Goal: Task Accomplishment & Management: Manage account settings

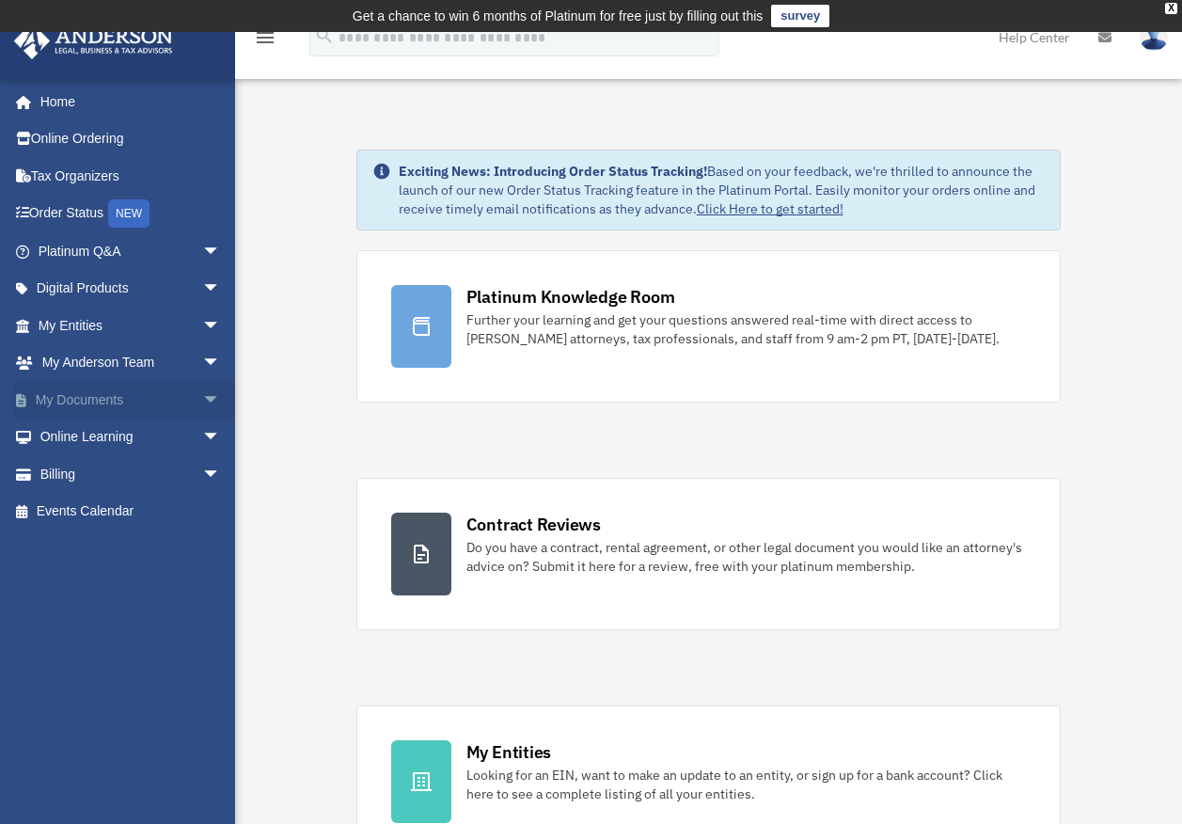
click at [202, 399] on span "arrow_drop_down" at bounding box center [221, 400] width 38 height 39
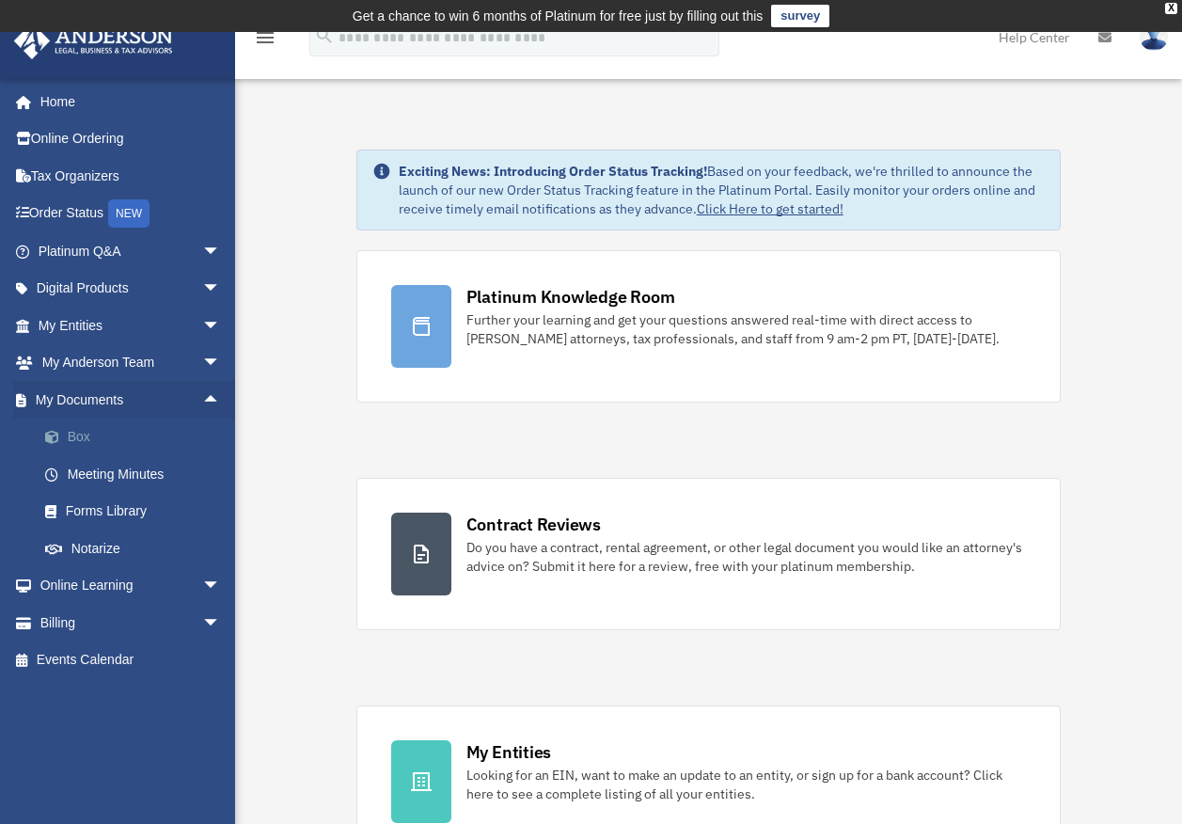
click at [93, 436] on link "Box" at bounding box center [137, 437] width 223 height 38
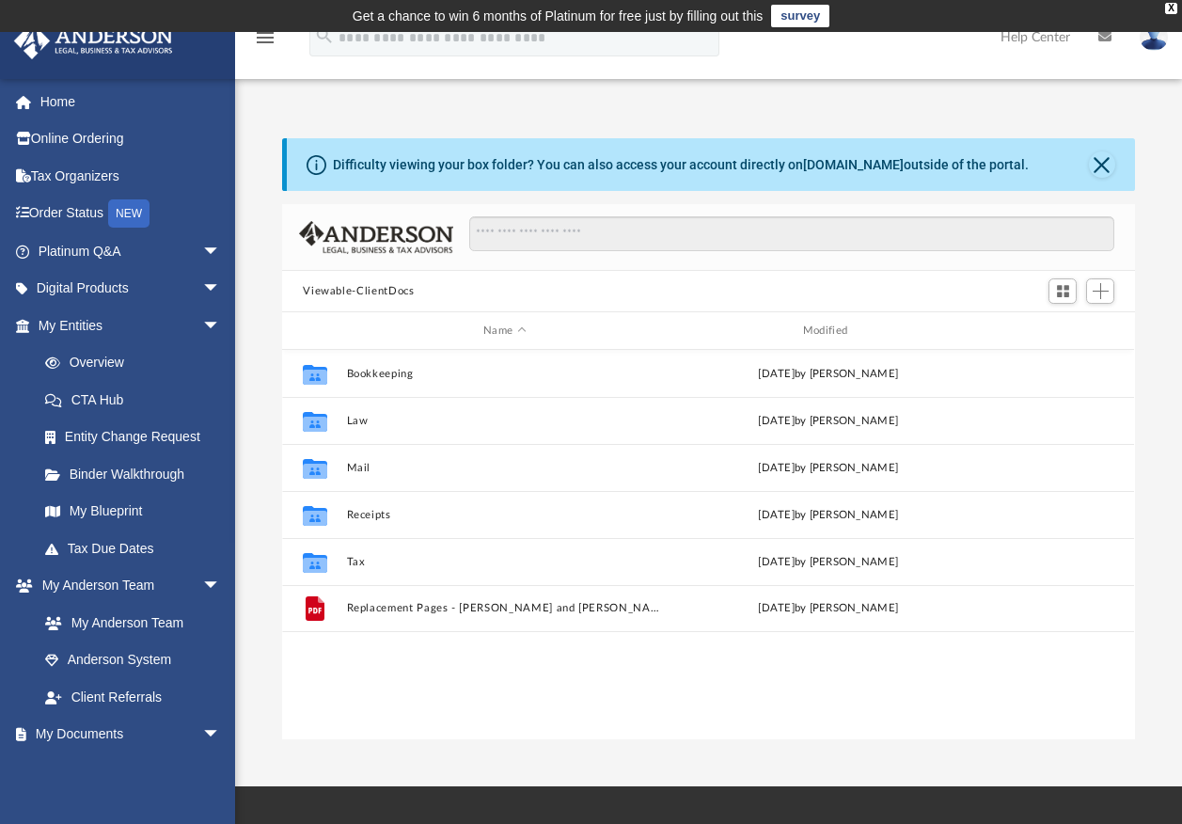
scroll to position [414, 839]
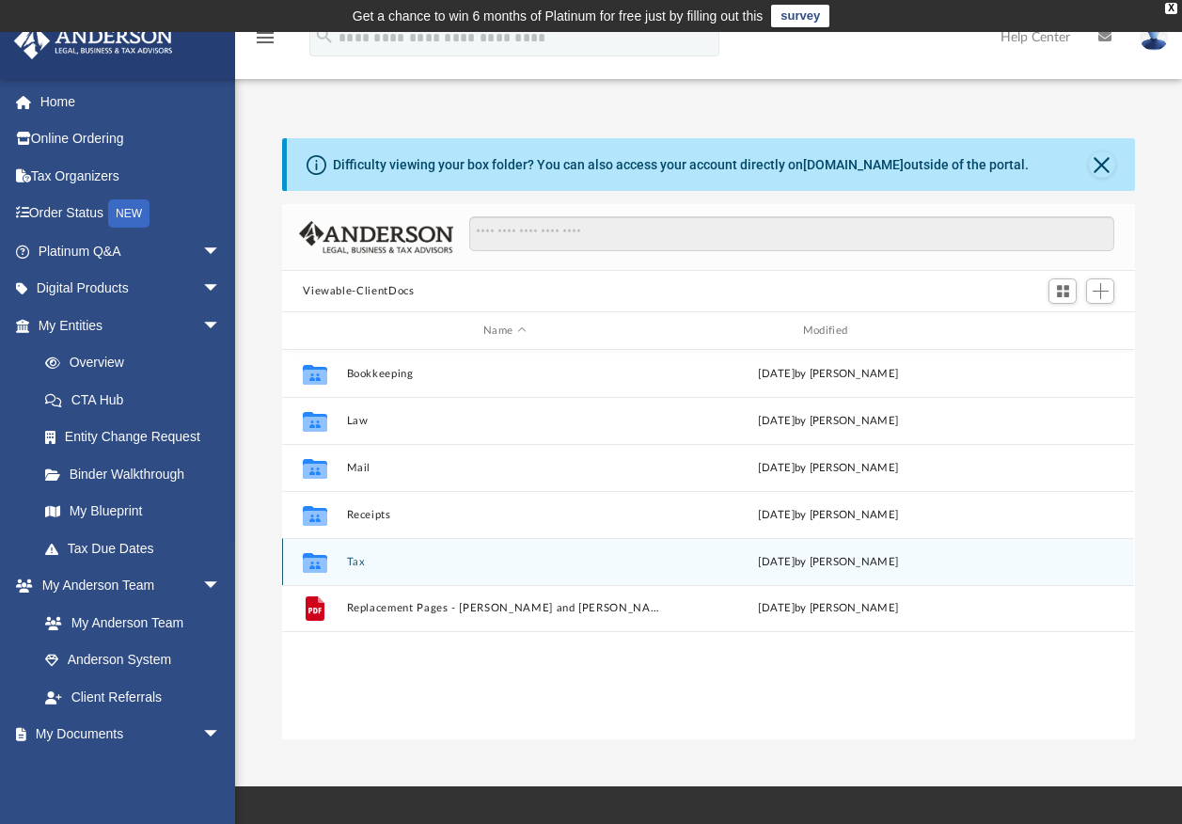
click at [348, 560] on button "Tax" at bounding box center [505, 562] width 316 height 12
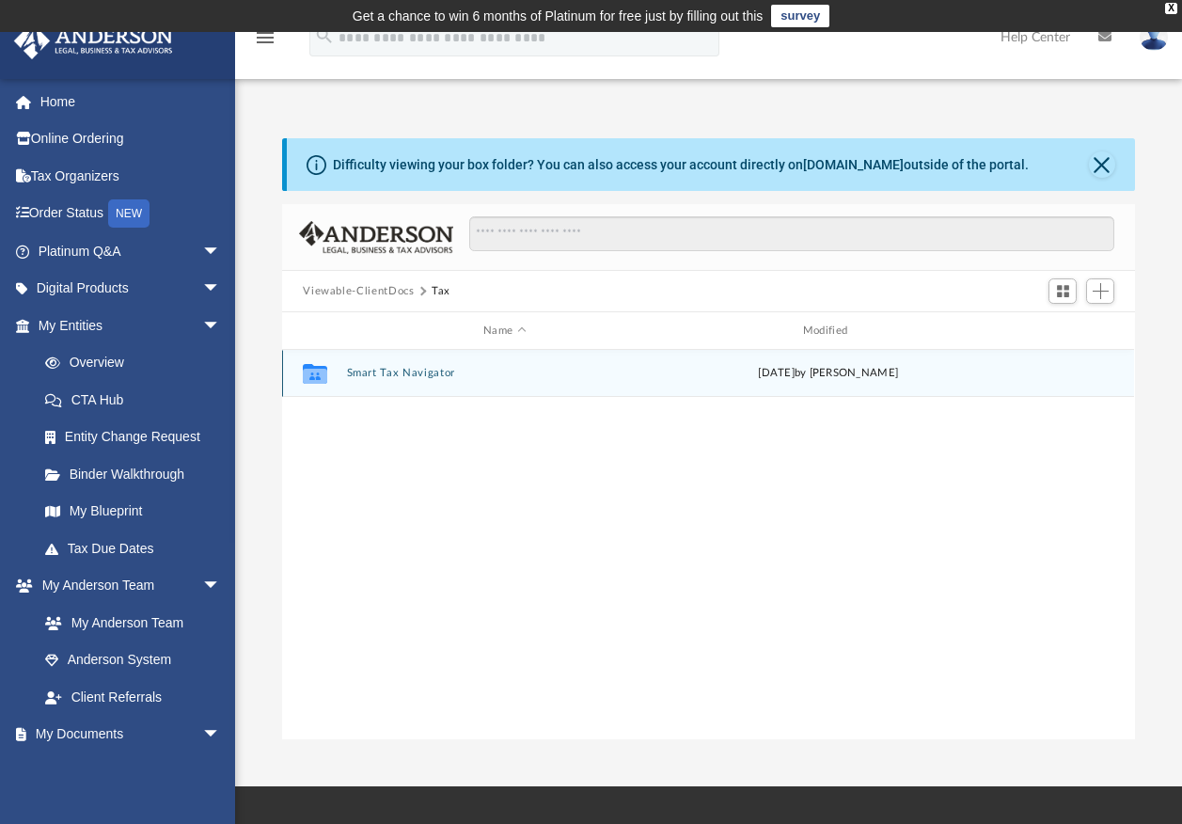
click at [348, 354] on div "Collaborated Folder Smart Tax Navigator [DATE] by [PERSON_NAME]" at bounding box center [708, 373] width 852 height 47
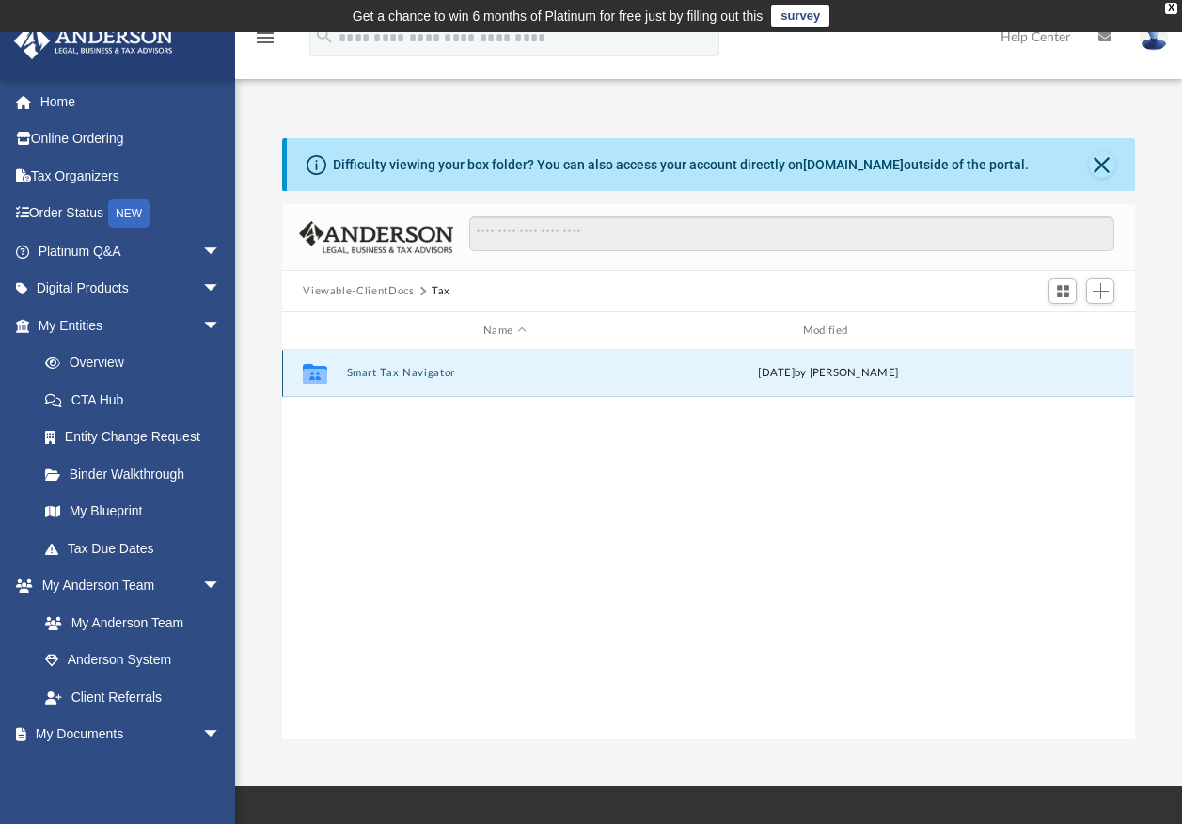
click at [353, 376] on button "Smart Tax Navigator" at bounding box center [505, 373] width 316 height 12
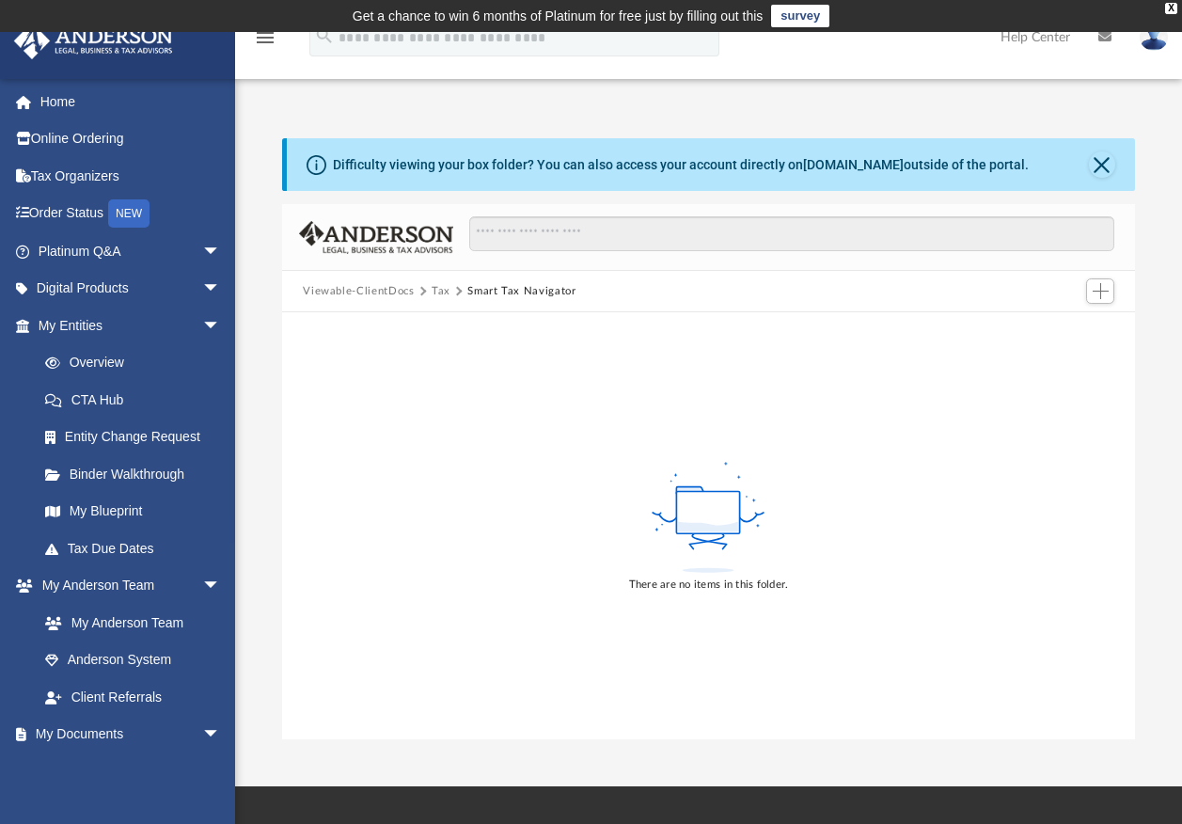
click at [440, 290] on button "Tax" at bounding box center [441, 291] width 19 height 17
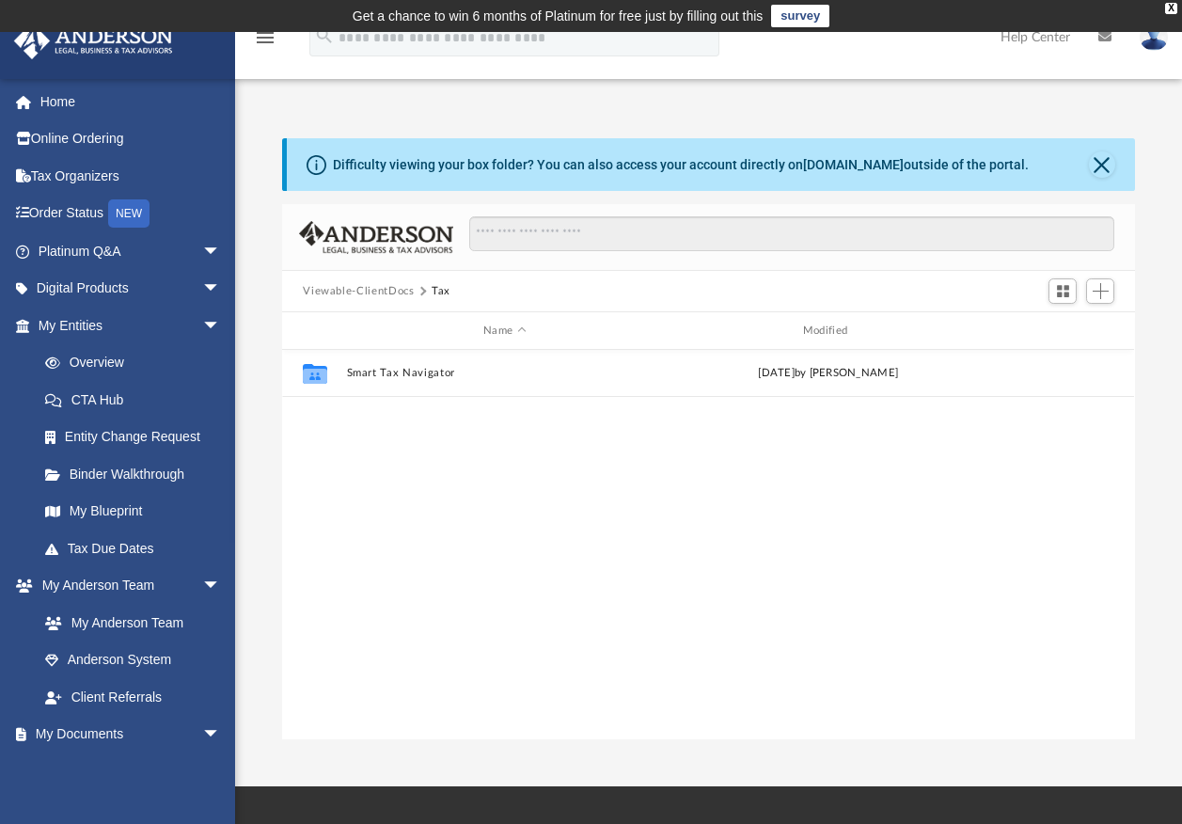
drag, startPoint x: 368, startPoint y: 430, endPoint x: 352, endPoint y: 484, distance: 56.8
click at [341, 486] on div "Collaborated Folder Smart Tax Navigator [DATE] by [PERSON_NAME]" at bounding box center [708, 544] width 852 height 389
click at [1104, 291] on span "Add" at bounding box center [1101, 291] width 16 height 16
click at [1070, 357] on li "New Folder" at bounding box center [1074, 358] width 60 height 20
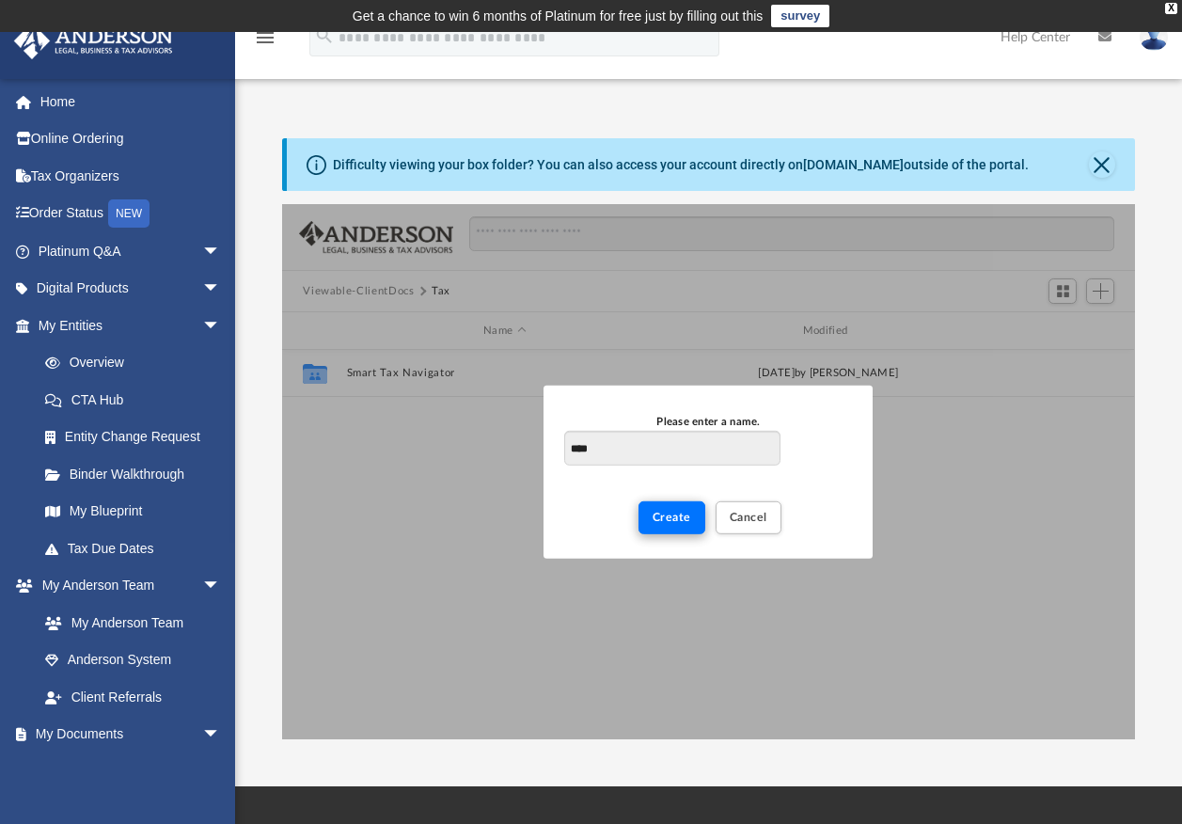
type input "****"
click at [668, 520] on span "Create" at bounding box center [672, 516] width 39 height 11
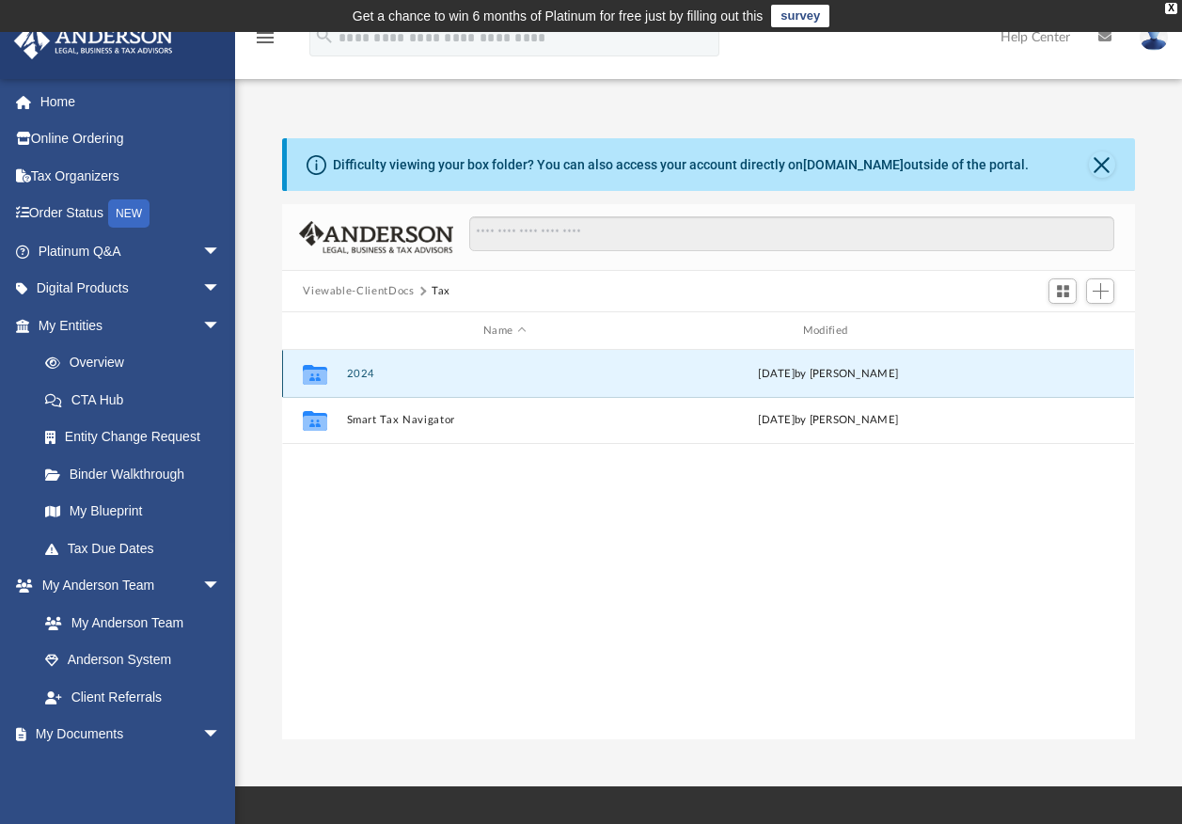
click at [357, 371] on button "2024" at bounding box center [505, 374] width 316 height 12
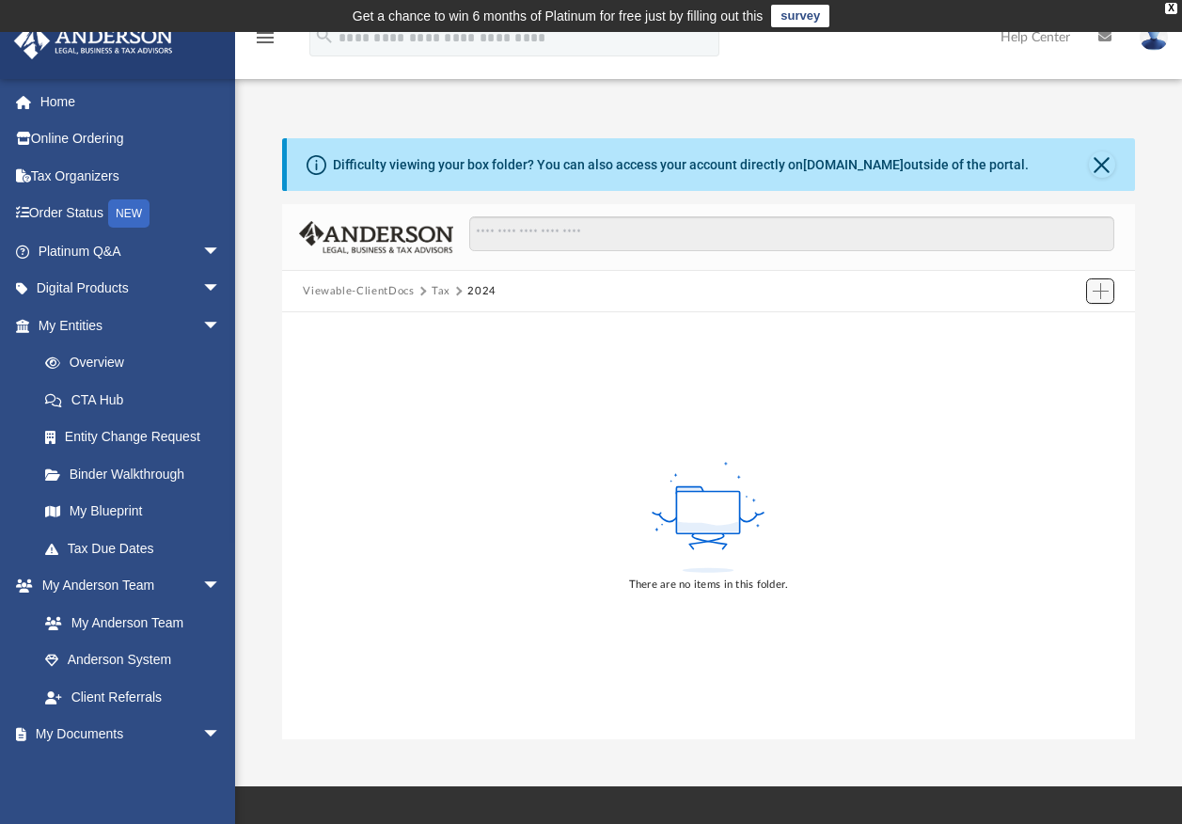
click at [1095, 290] on span "Add" at bounding box center [1101, 291] width 16 height 16
click at [1049, 333] on li "Upload" at bounding box center [1074, 329] width 60 height 20
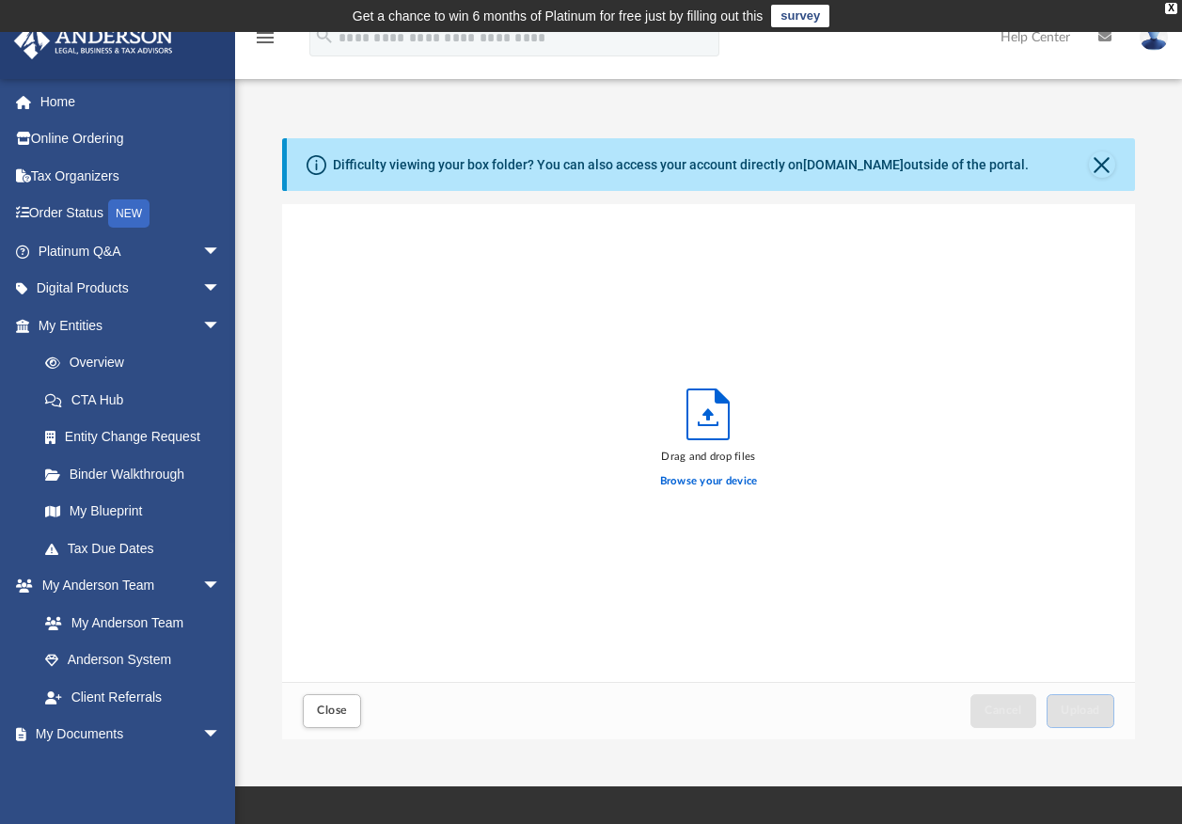
scroll to position [463, 839]
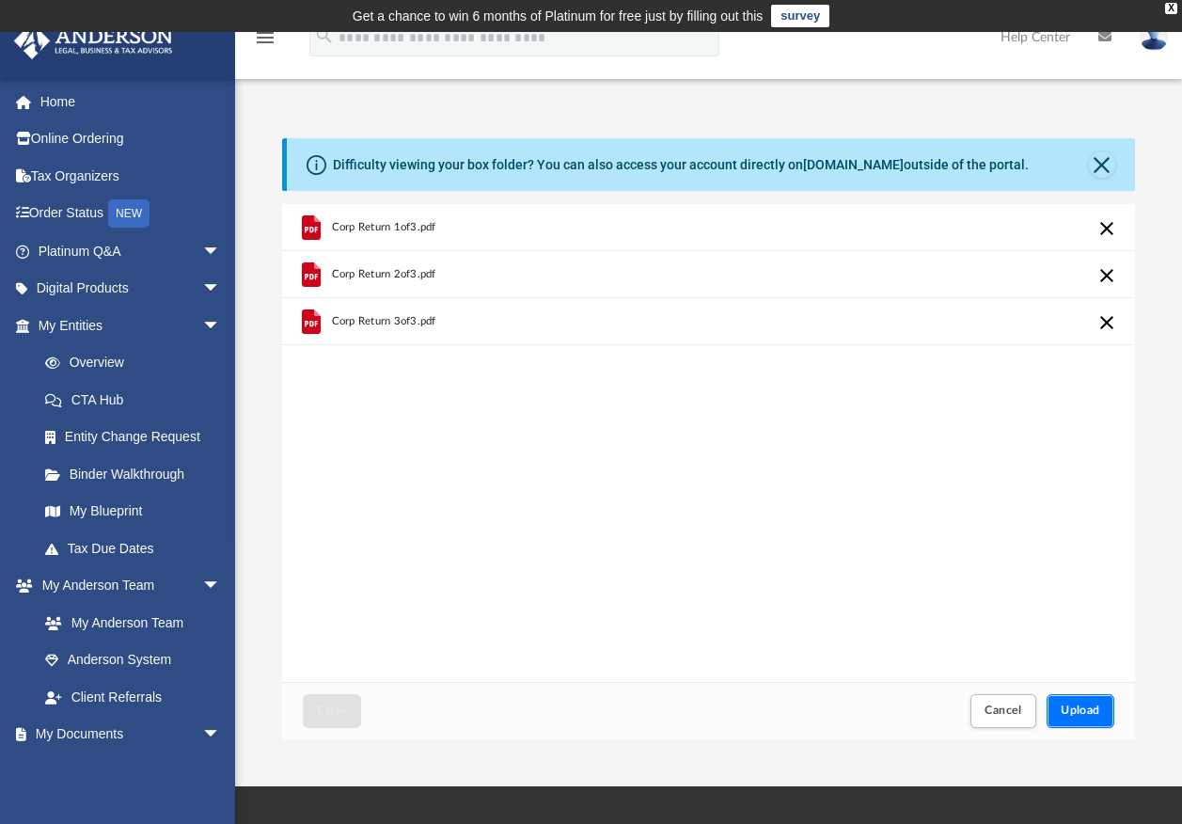
click at [1077, 701] on button "Upload" at bounding box center [1081, 710] width 68 height 33
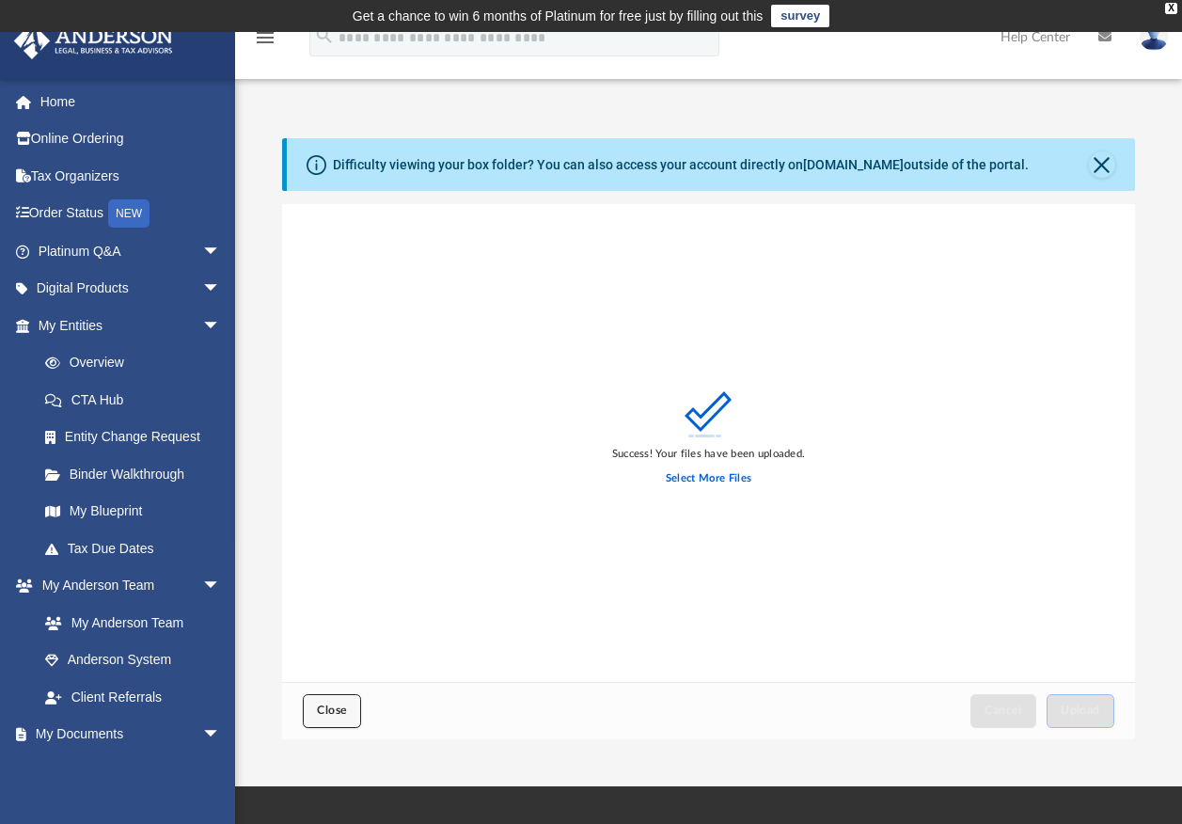
click at [317, 705] on span "Close" at bounding box center [332, 709] width 30 height 11
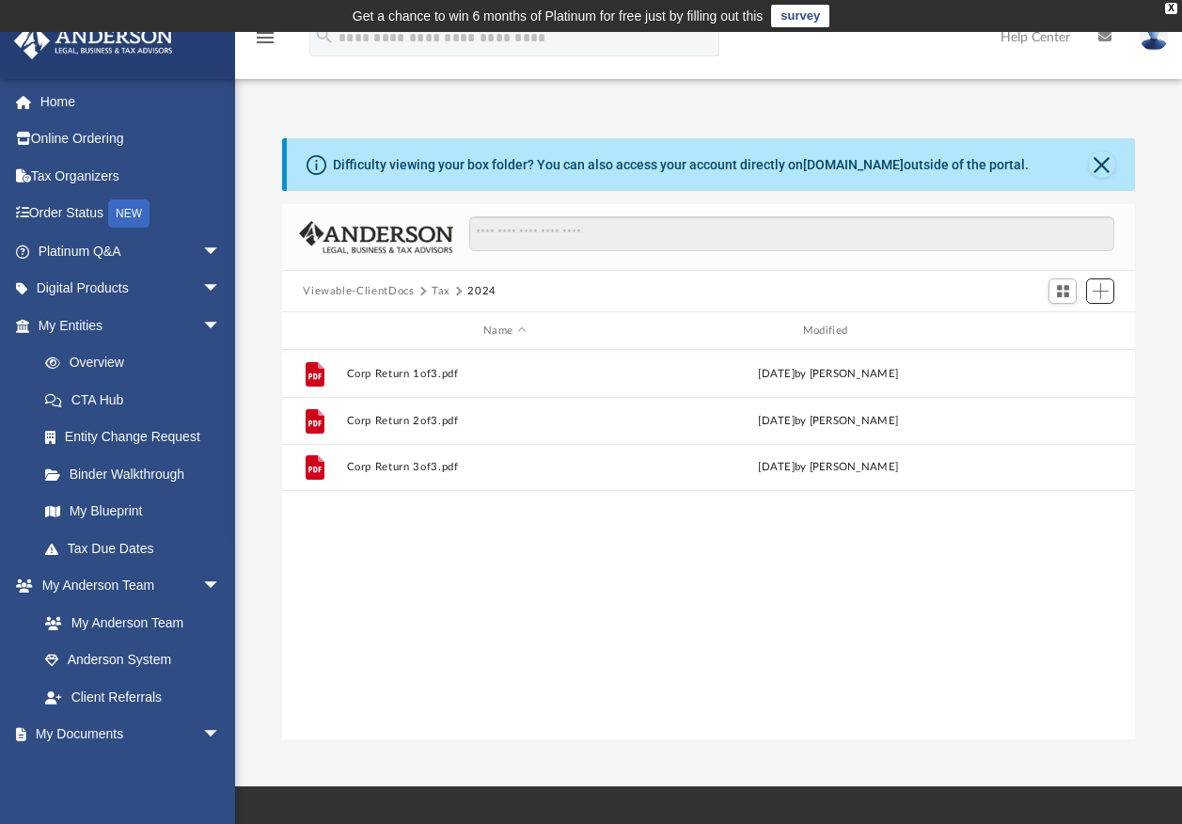
scroll to position [414, 839]
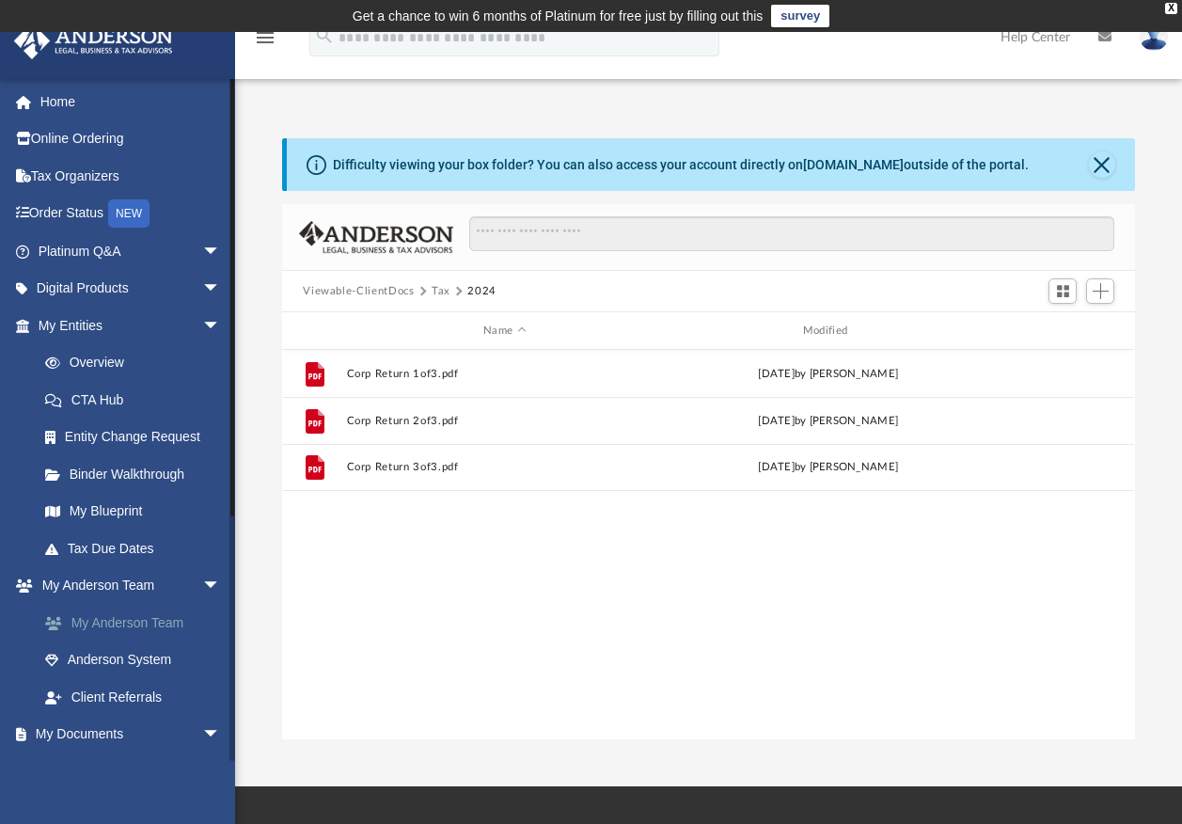
click at [80, 623] on link "My Anderson Team" at bounding box center [137, 623] width 223 height 38
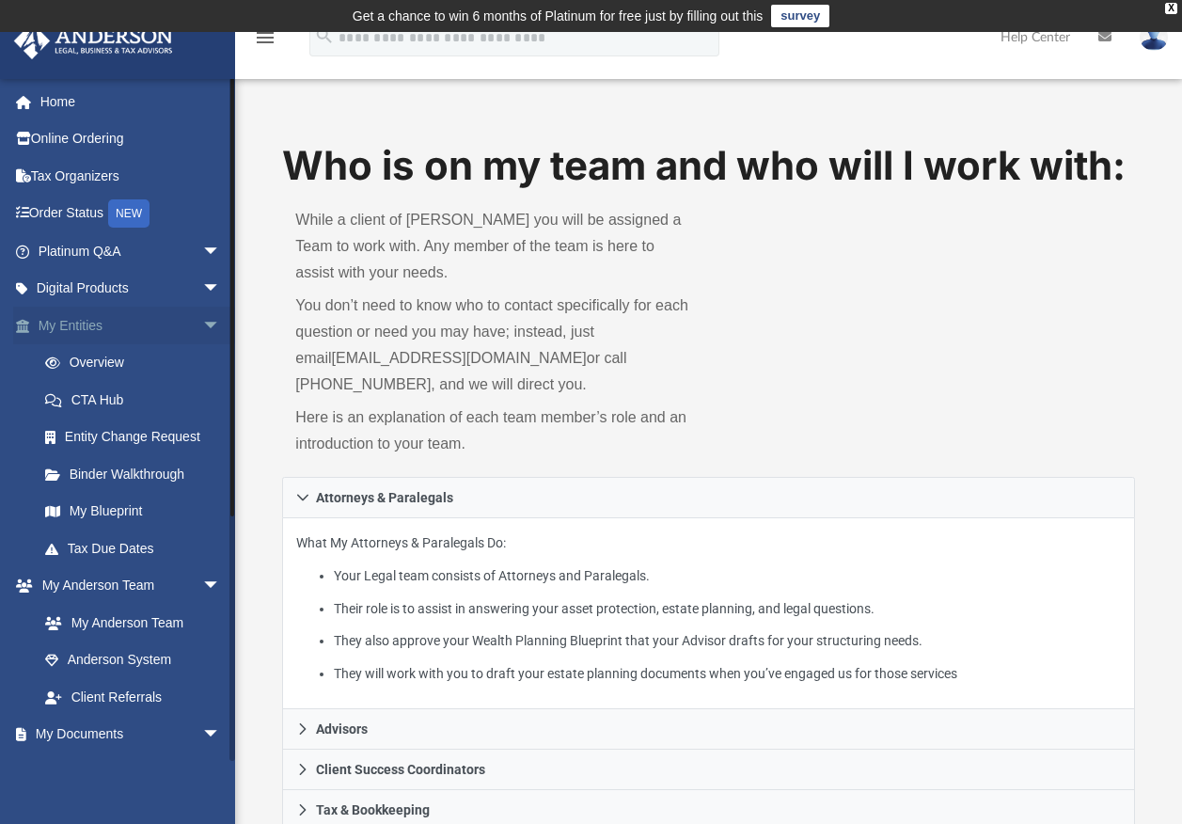
click at [202, 323] on span "arrow_drop_down" at bounding box center [221, 326] width 38 height 39
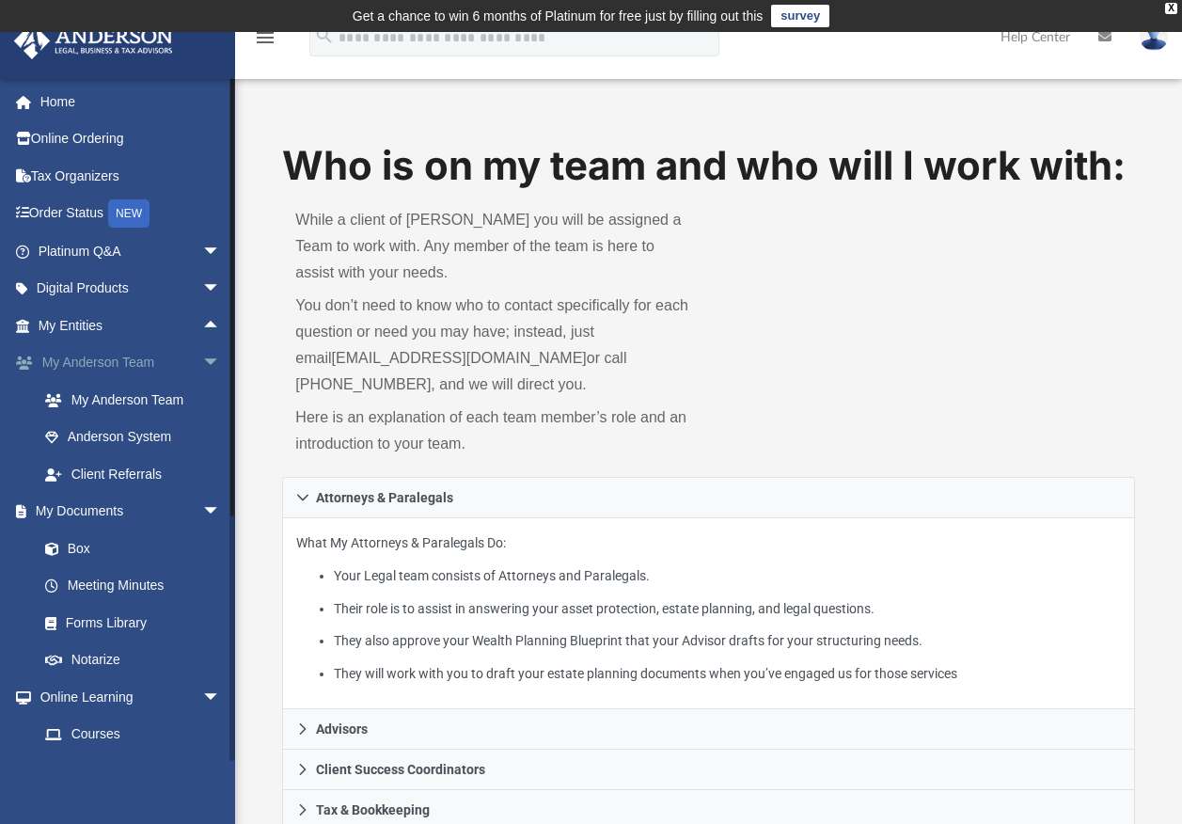
click at [202, 360] on span "arrow_drop_down" at bounding box center [221, 363] width 38 height 39
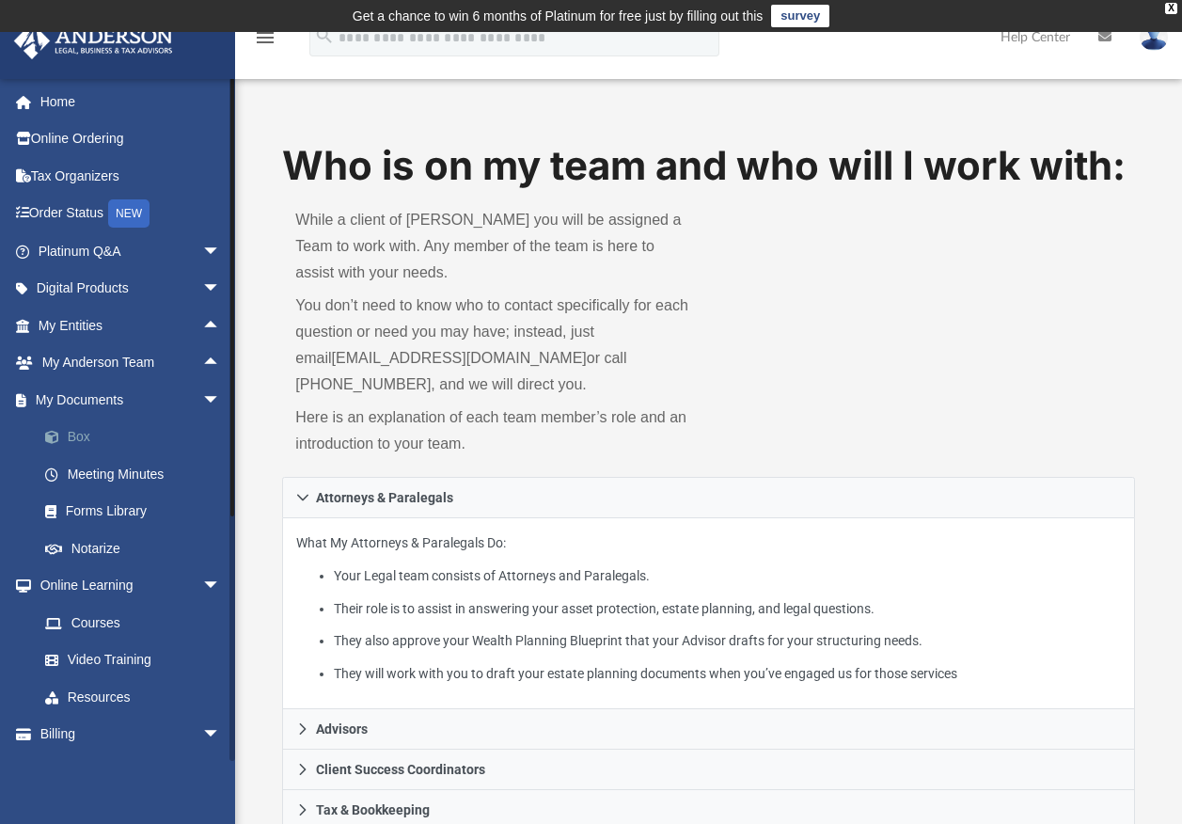
click at [64, 433] on span at bounding box center [61, 437] width 12 height 13
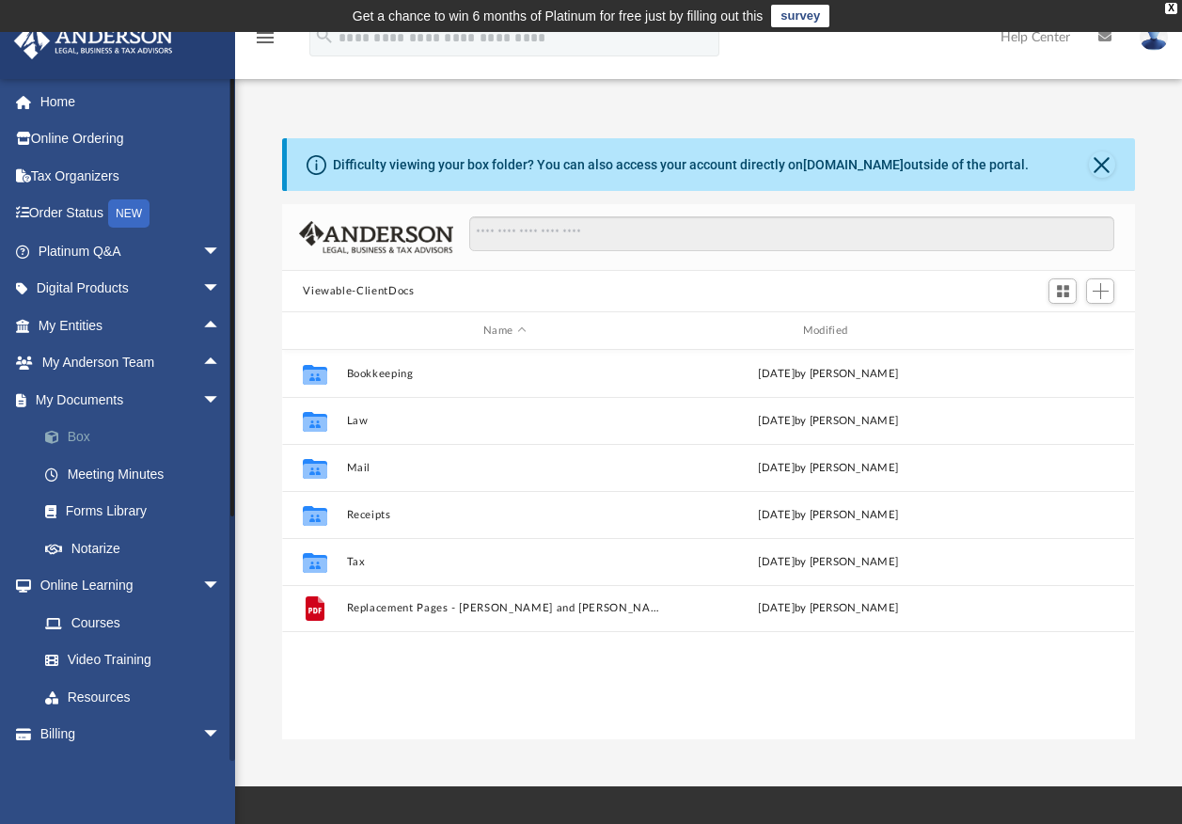
scroll to position [414, 839]
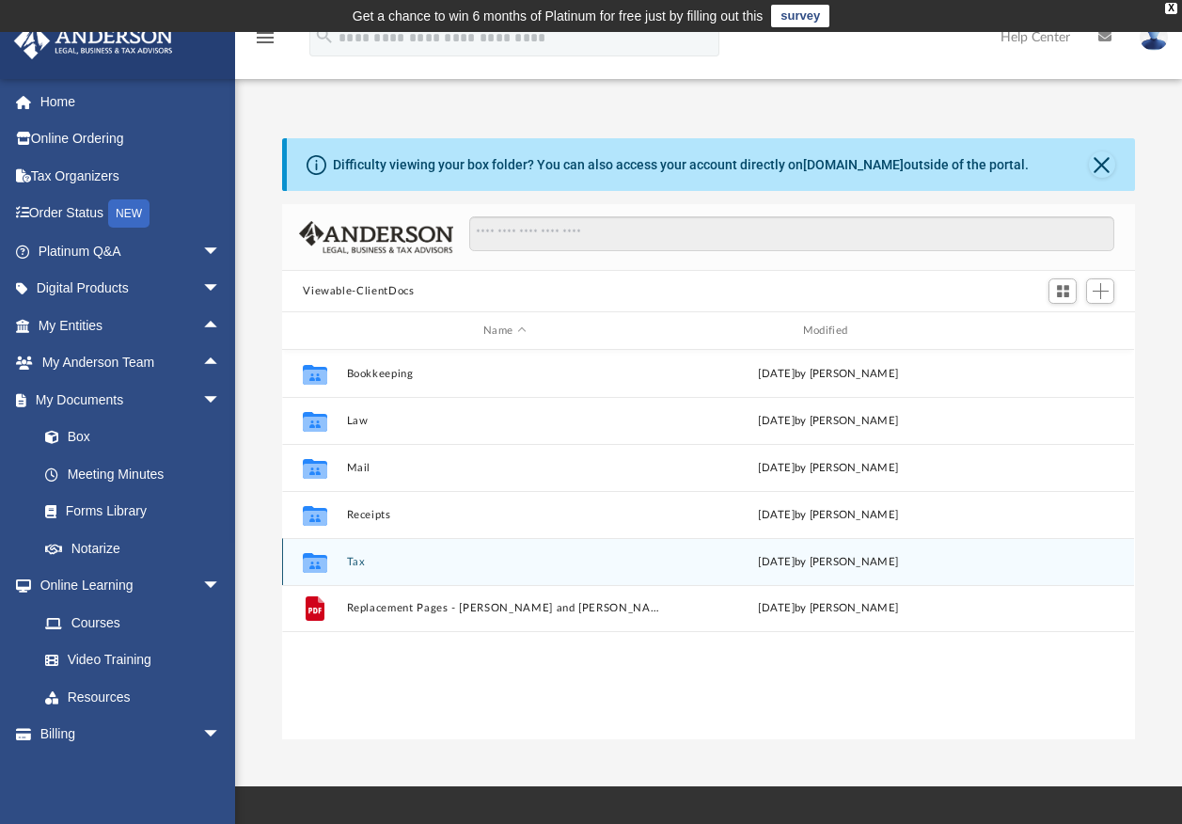
click at [337, 566] on div "Collaborated Folder" at bounding box center [314, 561] width 47 height 30
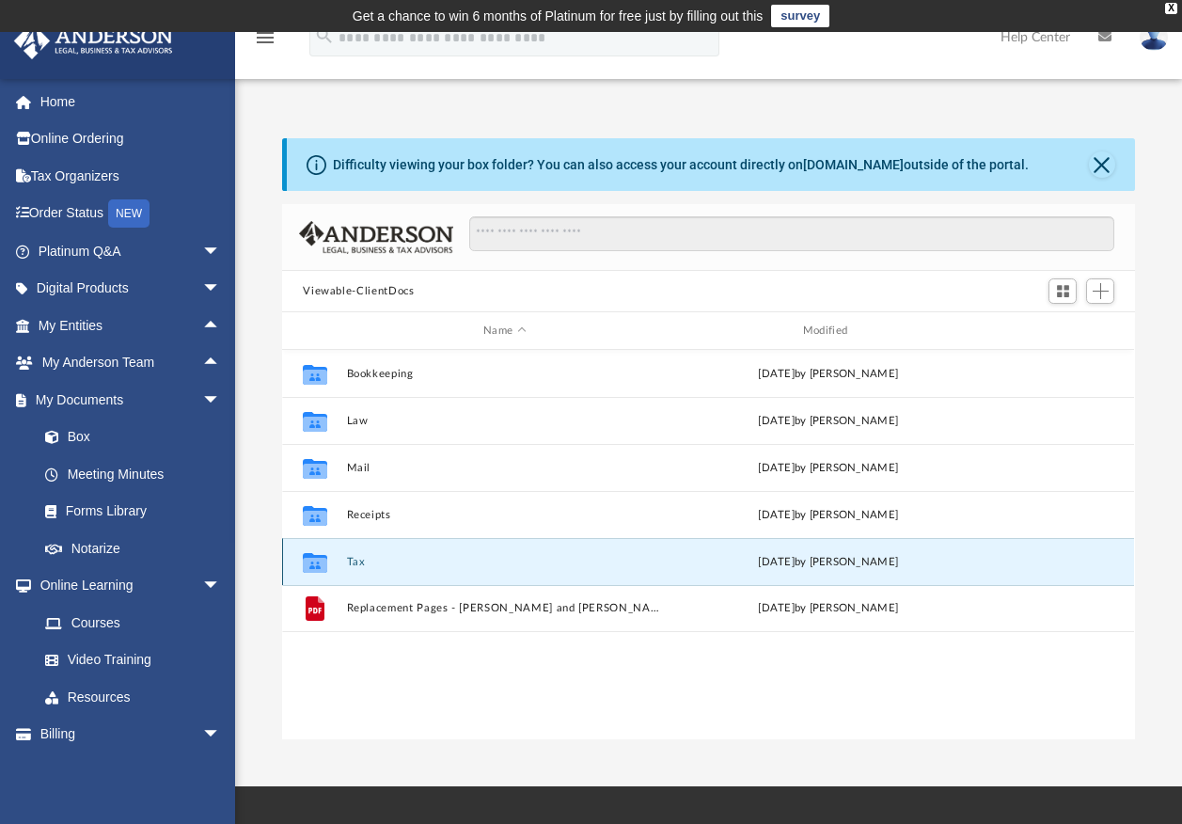
drag, startPoint x: 337, startPoint y: 566, endPoint x: 321, endPoint y: 558, distance: 18.1
click at [321, 558] on icon "grid" at bounding box center [315, 564] width 24 height 15
drag, startPoint x: 321, startPoint y: 558, endPoint x: 386, endPoint y: 686, distance: 144.2
click at [386, 686] on div "Collaborated Folder Bookkeeping [DATE] by [PERSON_NAME] Collaborated Folder Law…" at bounding box center [708, 544] width 852 height 389
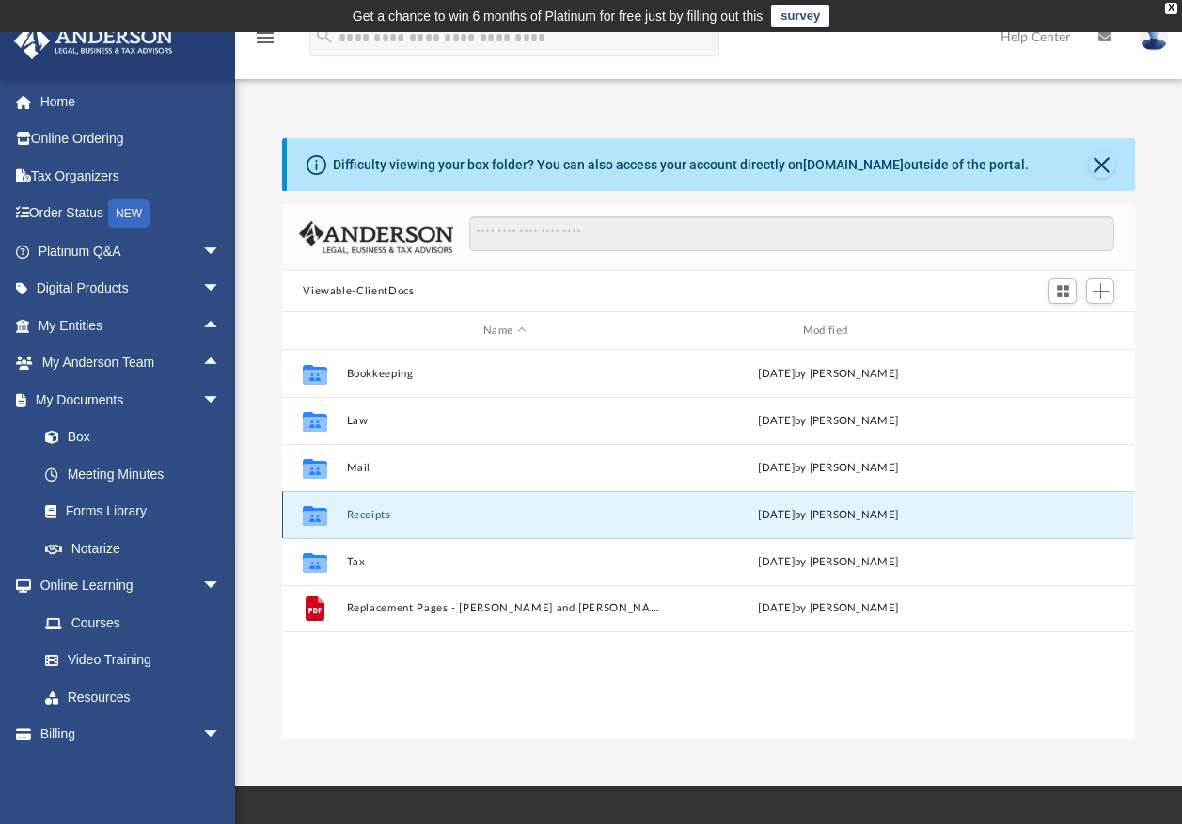
click at [358, 510] on button "Receipts" at bounding box center [505, 515] width 316 height 12
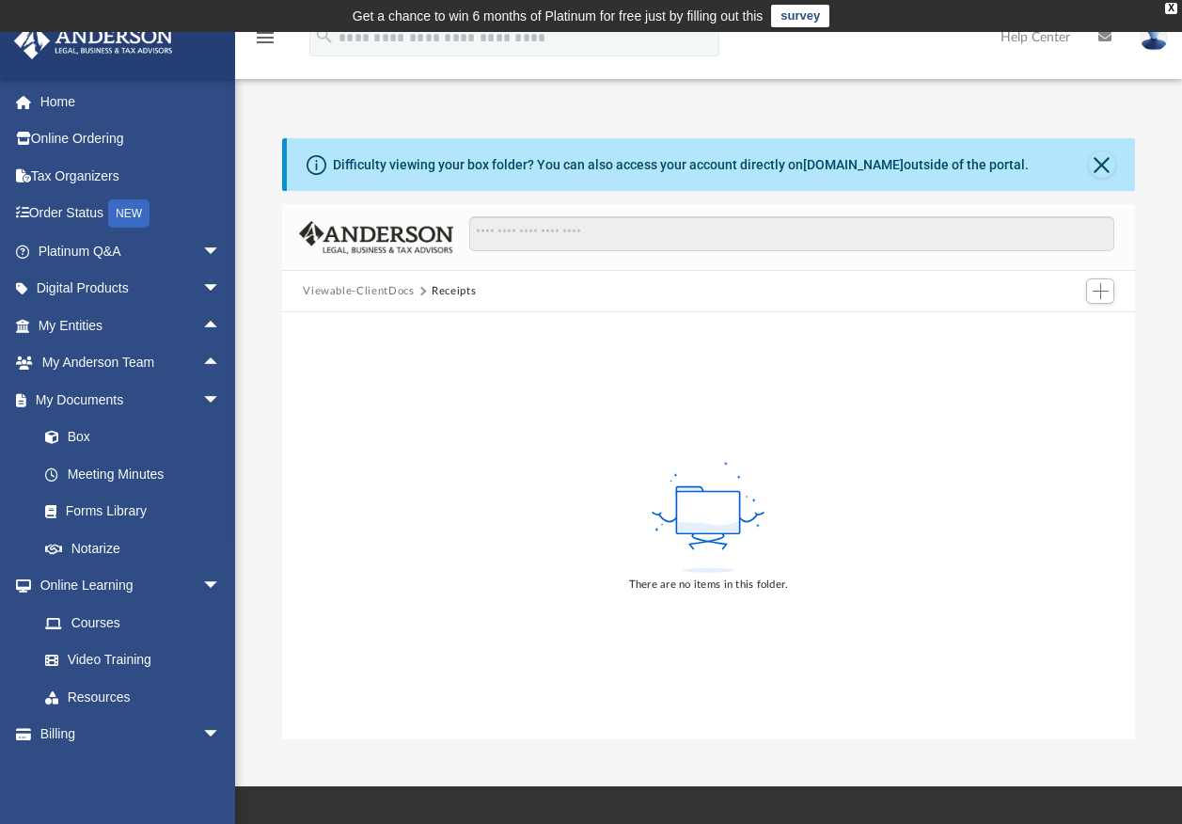
click at [363, 291] on button "Viewable-ClientDocs" at bounding box center [358, 291] width 111 height 17
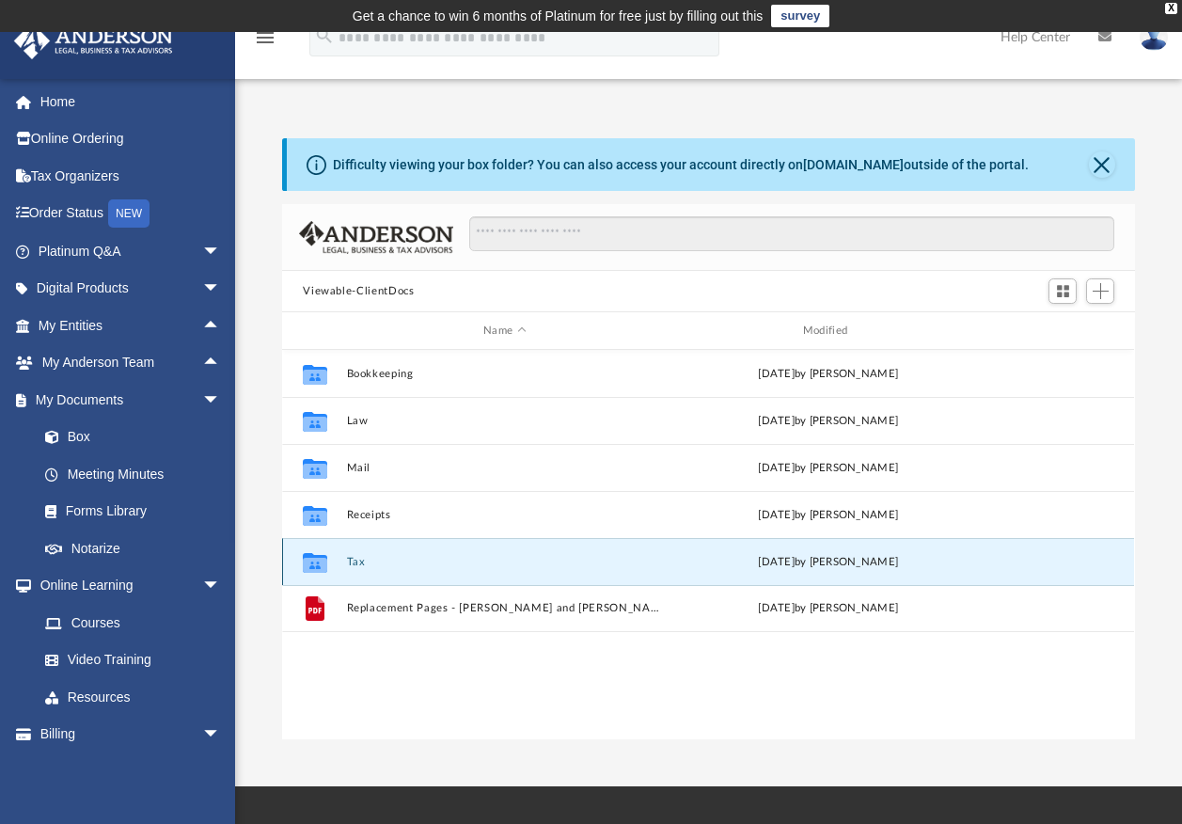
click at [357, 561] on button "Tax" at bounding box center [505, 562] width 316 height 12
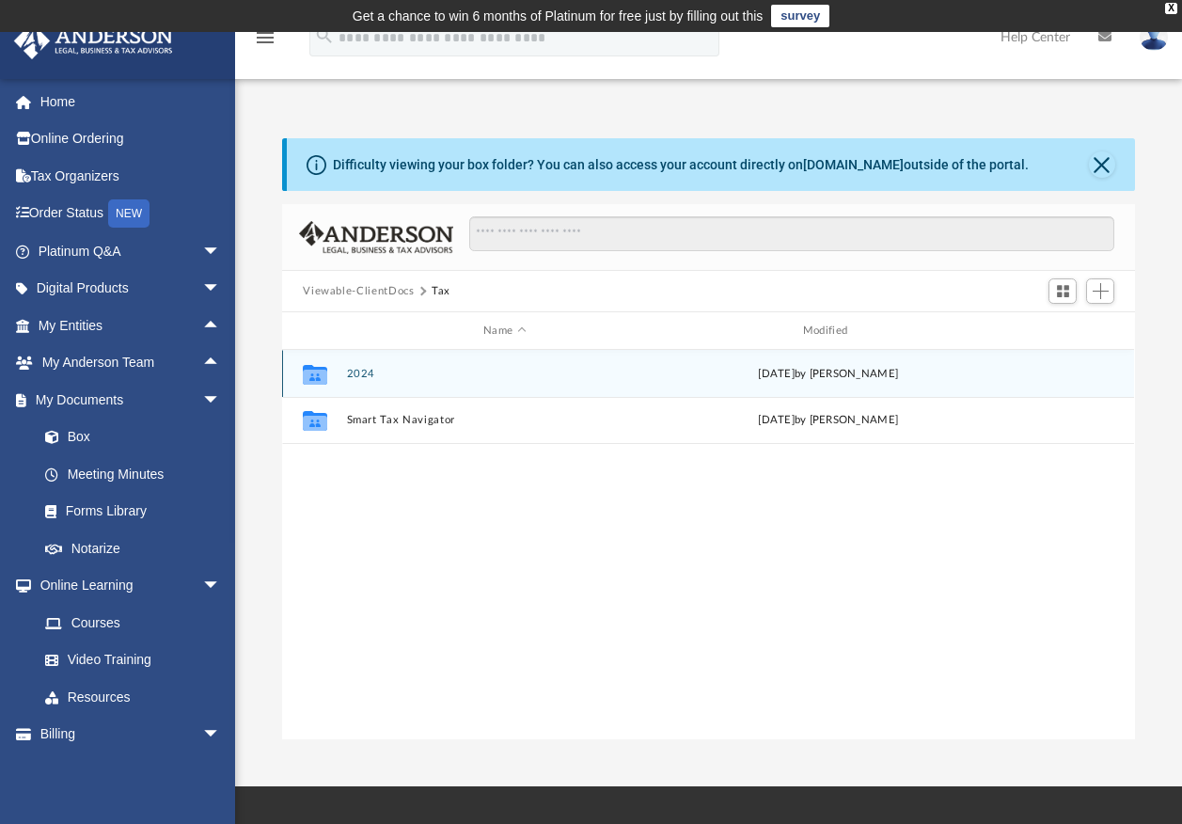
click at [356, 374] on button "2024" at bounding box center [505, 374] width 316 height 12
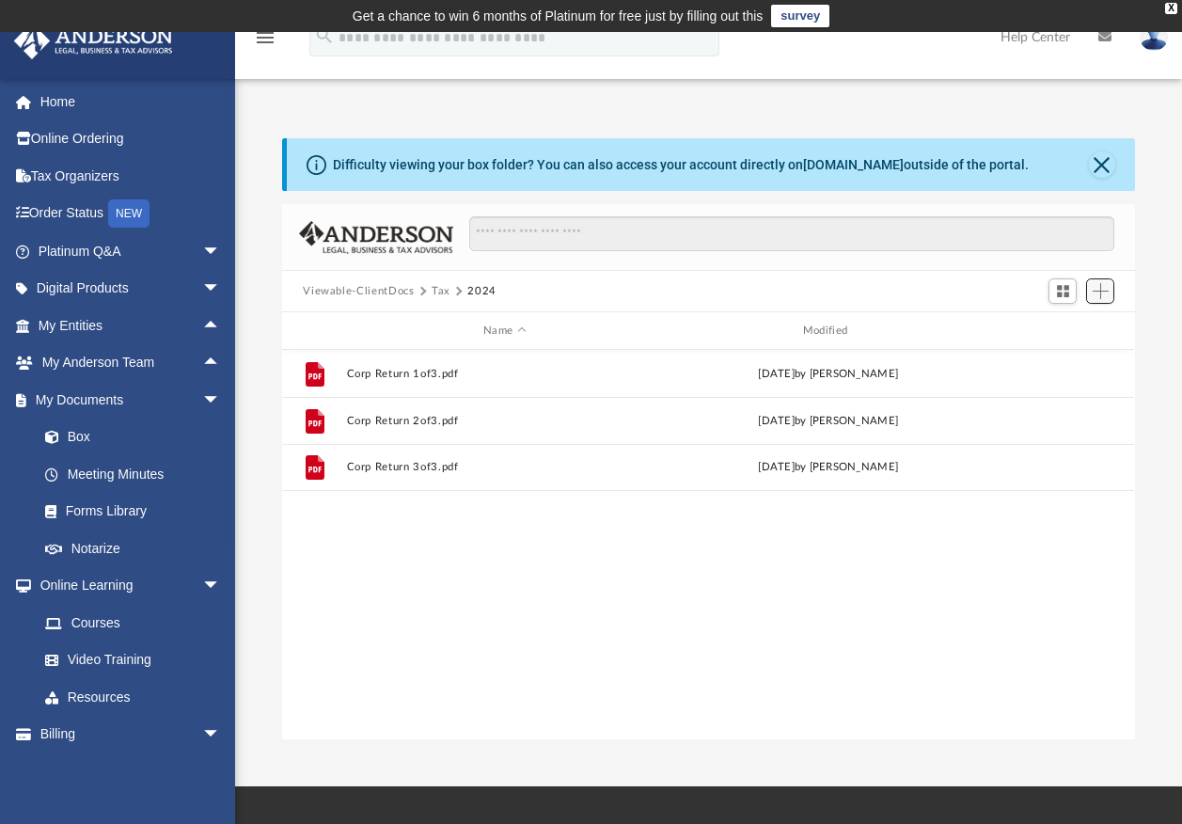
click at [1091, 284] on button "Add" at bounding box center [1100, 291] width 28 height 26
click at [1055, 328] on li "Upload" at bounding box center [1074, 329] width 60 height 20
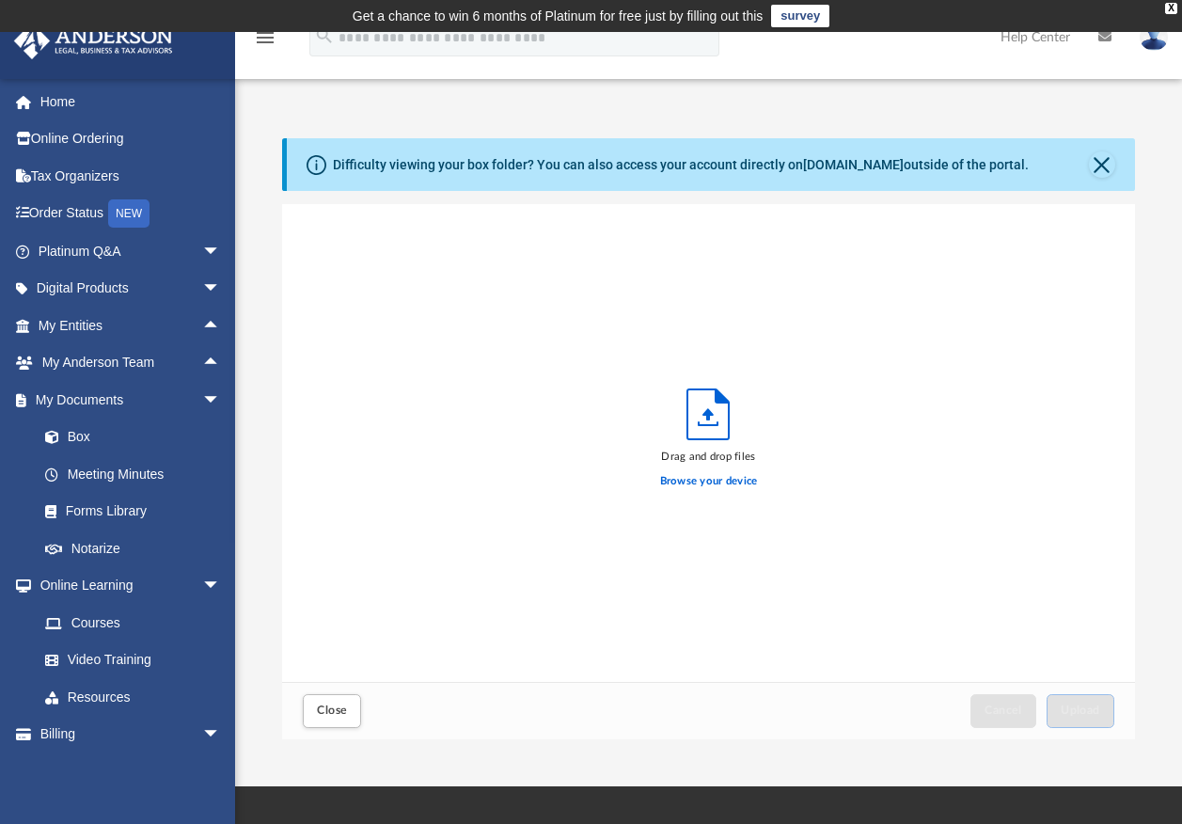
scroll to position [463, 839]
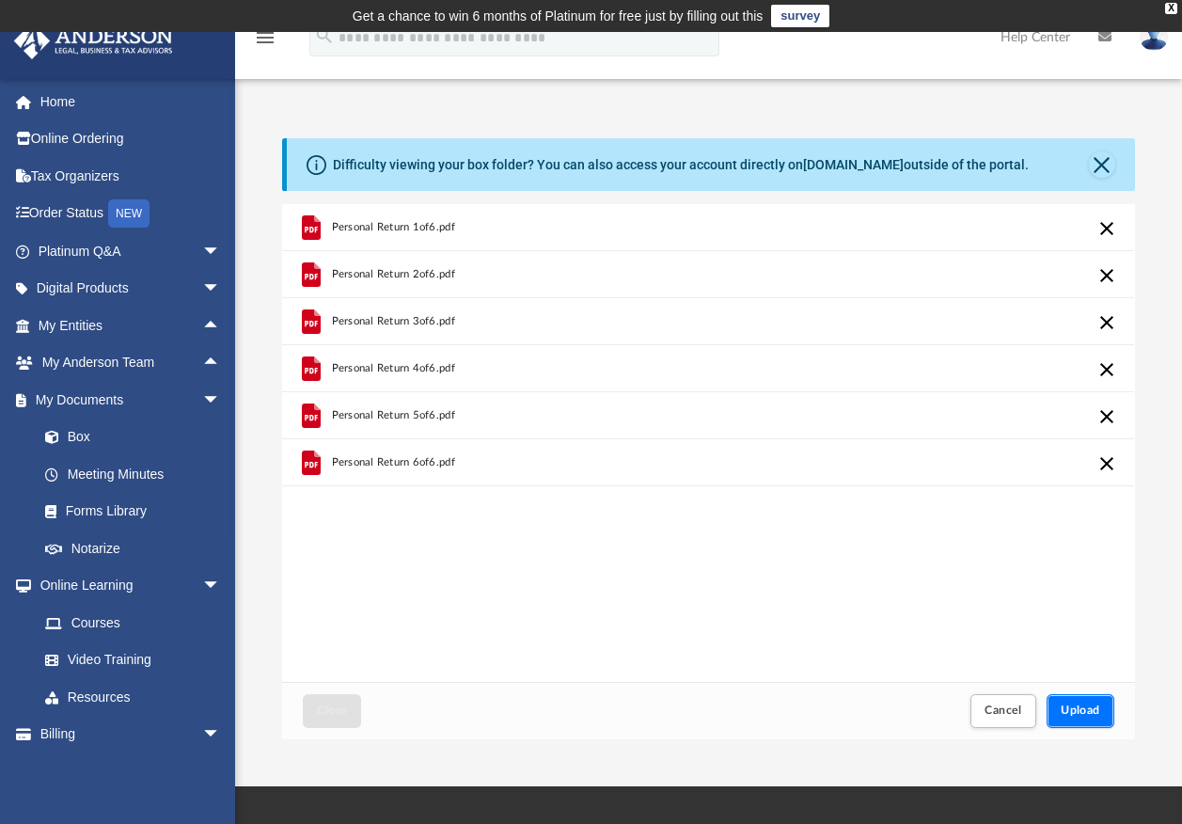
click at [1085, 714] on span "Upload" at bounding box center [1080, 709] width 39 height 11
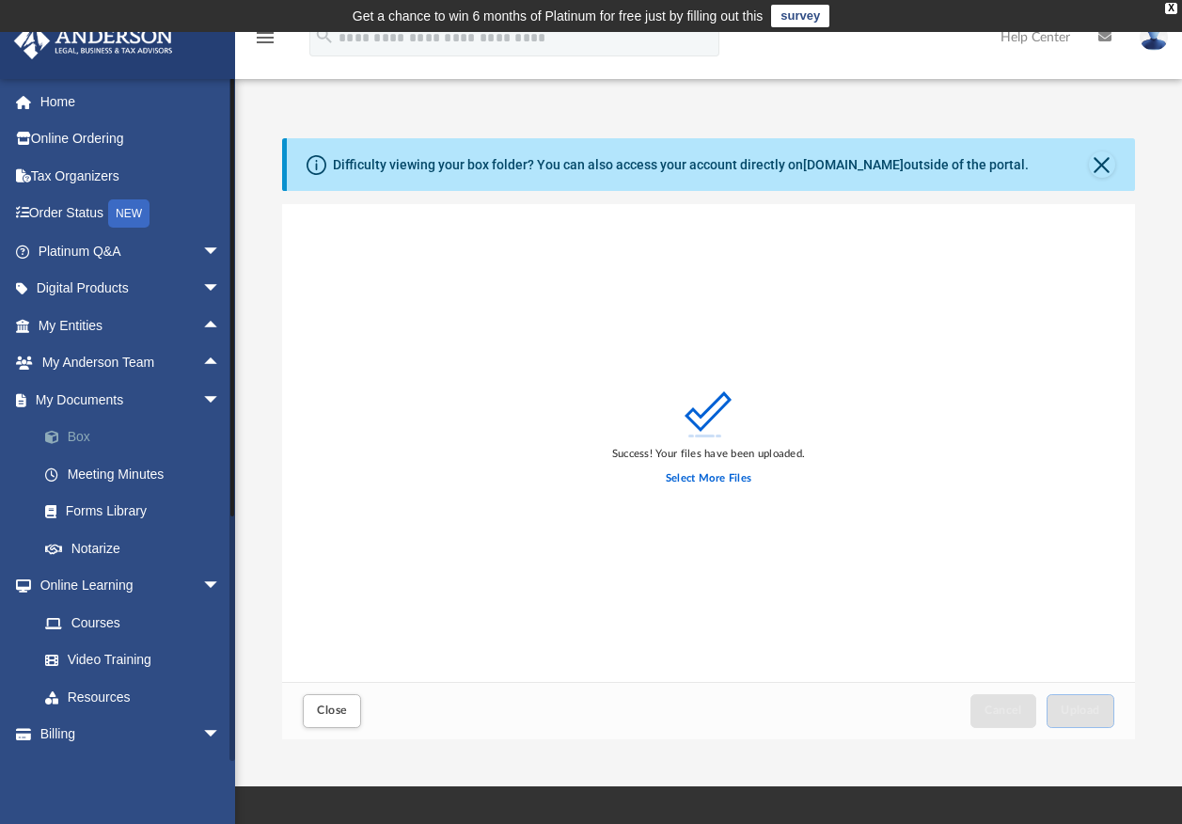
click at [79, 433] on link "Box" at bounding box center [137, 437] width 223 height 38
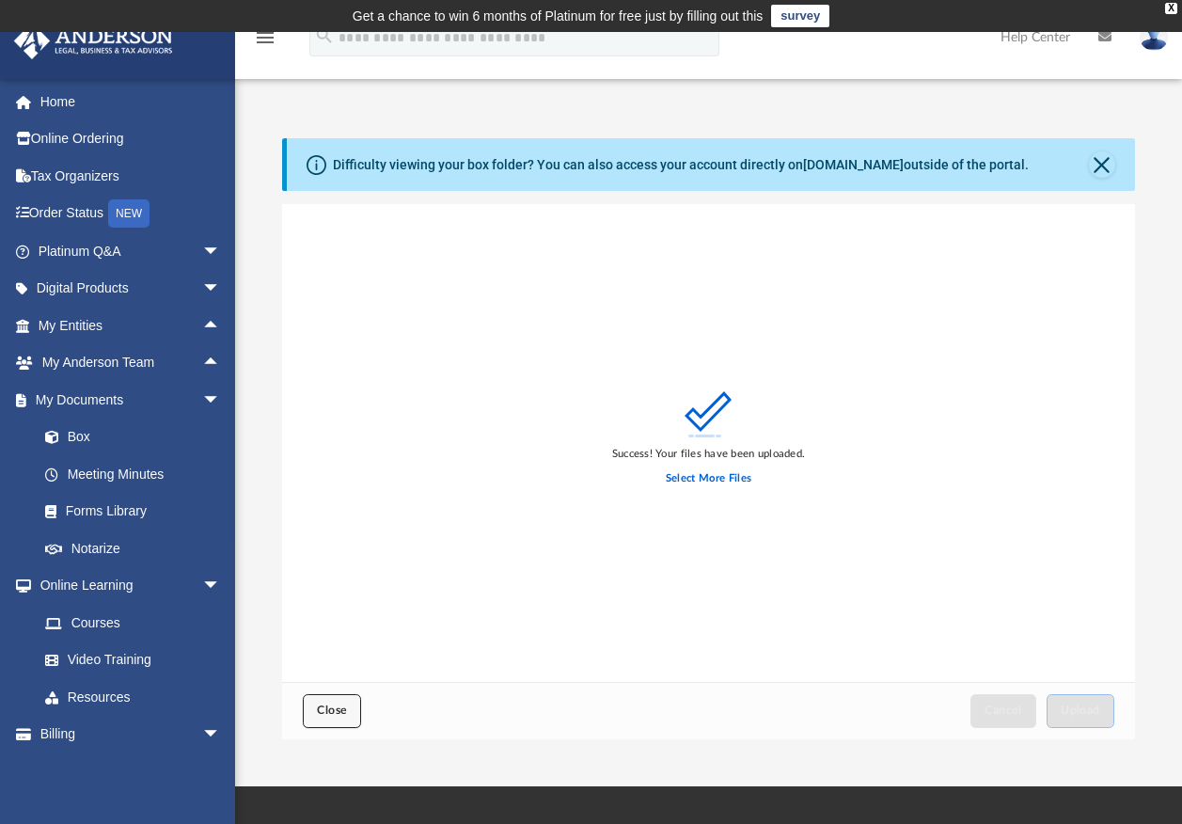
click at [325, 710] on span "Close" at bounding box center [332, 709] width 30 height 11
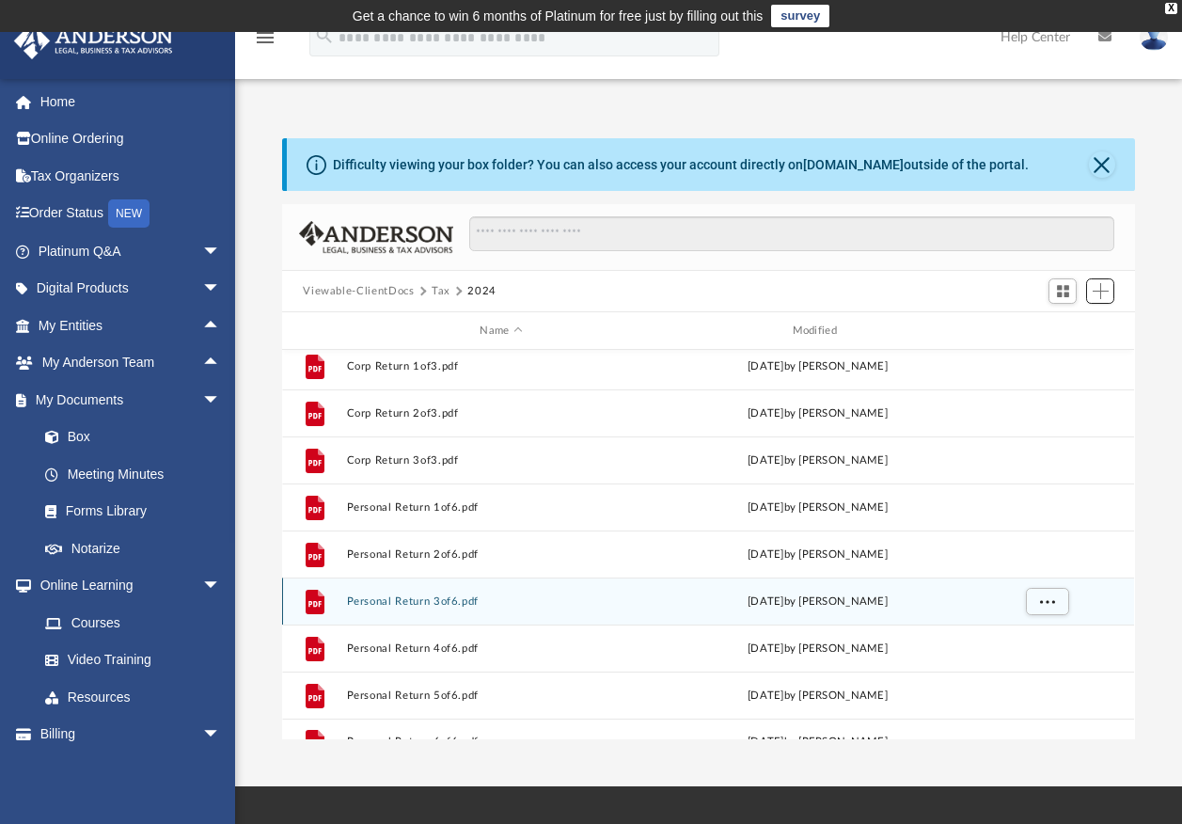
scroll to position [0, 0]
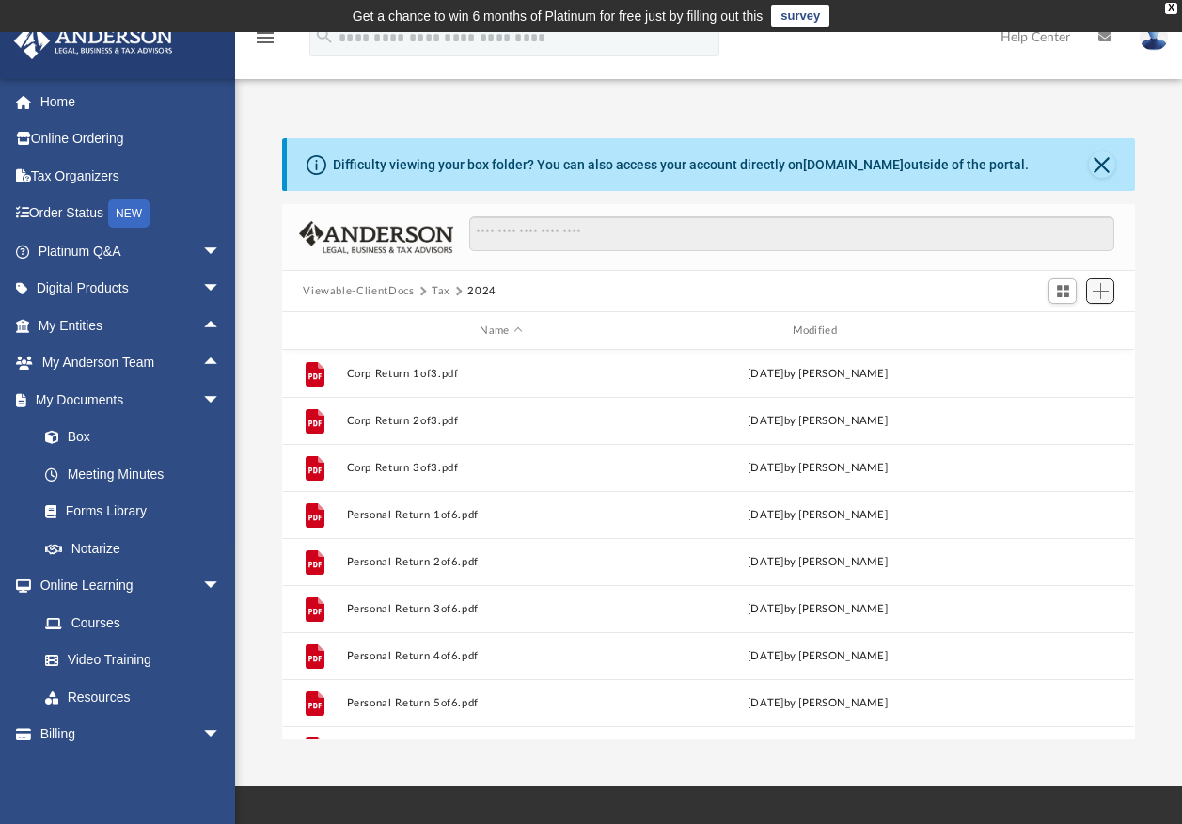
click at [1105, 289] on span "Add" at bounding box center [1101, 291] width 16 height 16
click at [1065, 323] on li "Upload" at bounding box center [1074, 329] width 60 height 20
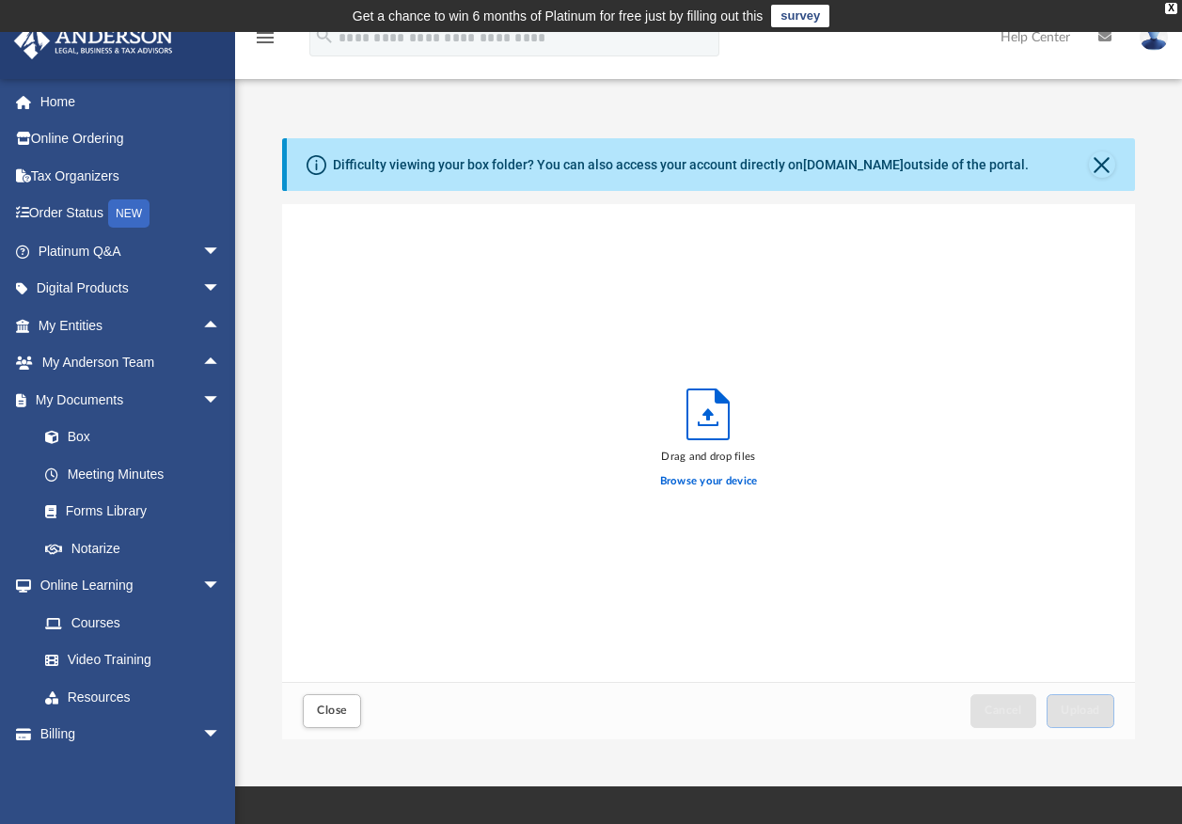
scroll to position [463, 839]
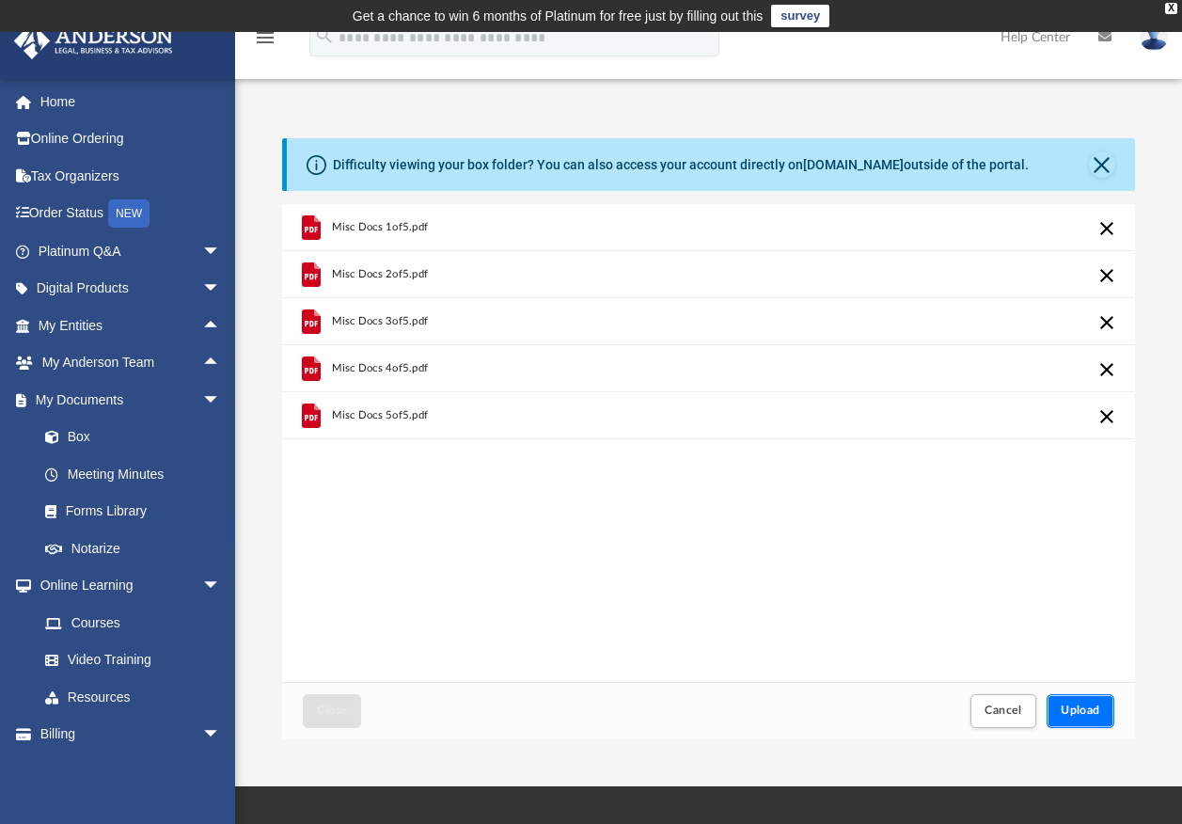
click at [1091, 705] on span "Upload" at bounding box center [1080, 709] width 39 height 11
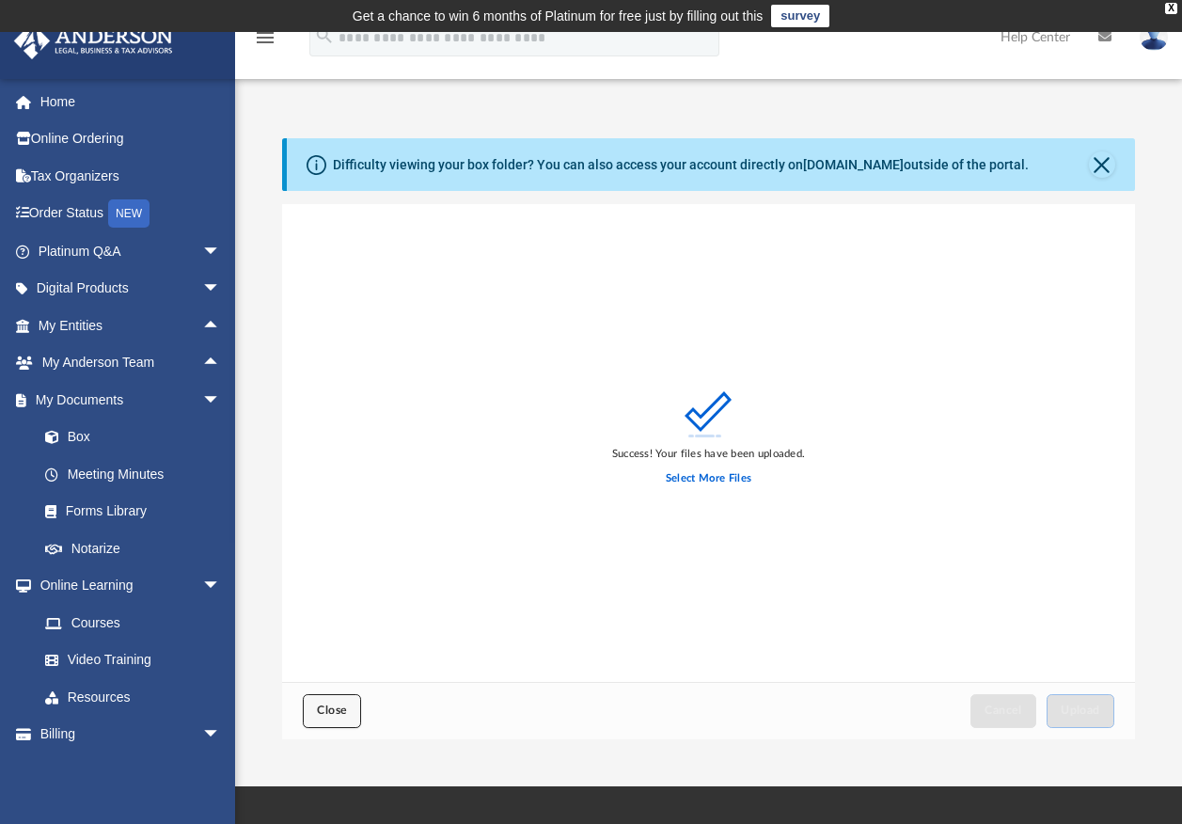
click at [342, 712] on span "Close" at bounding box center [332, 709] width 30 height 11
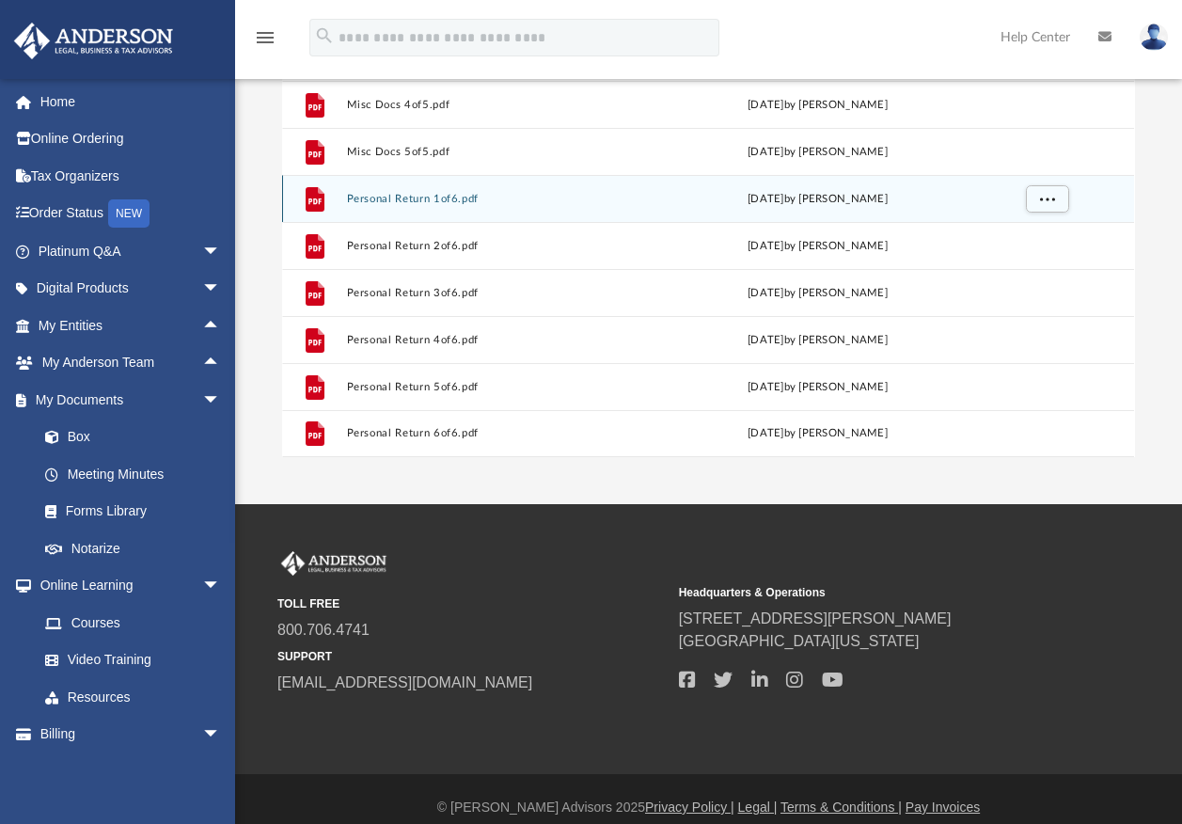
scroll to position [0, 0]
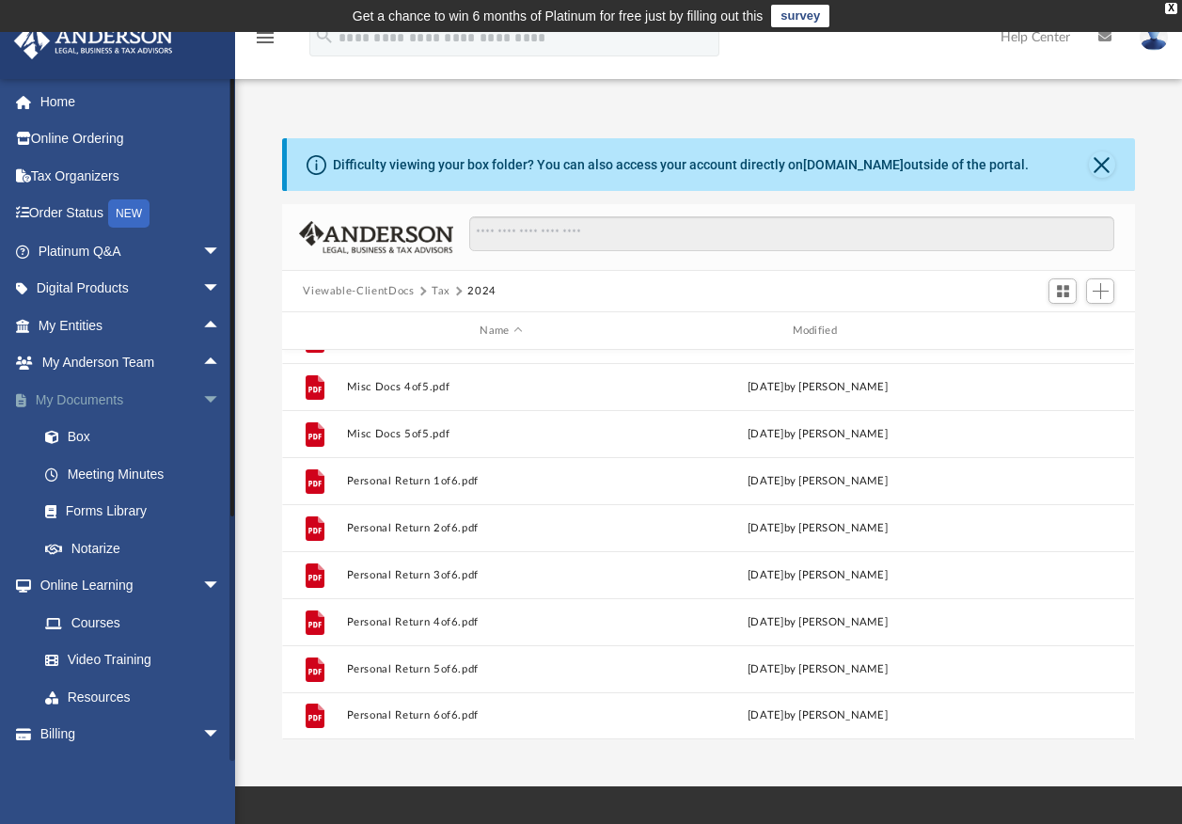
click at [202, 400] on span "arrow_drop_down" at bounding box center [221, 400] width 38 height 39
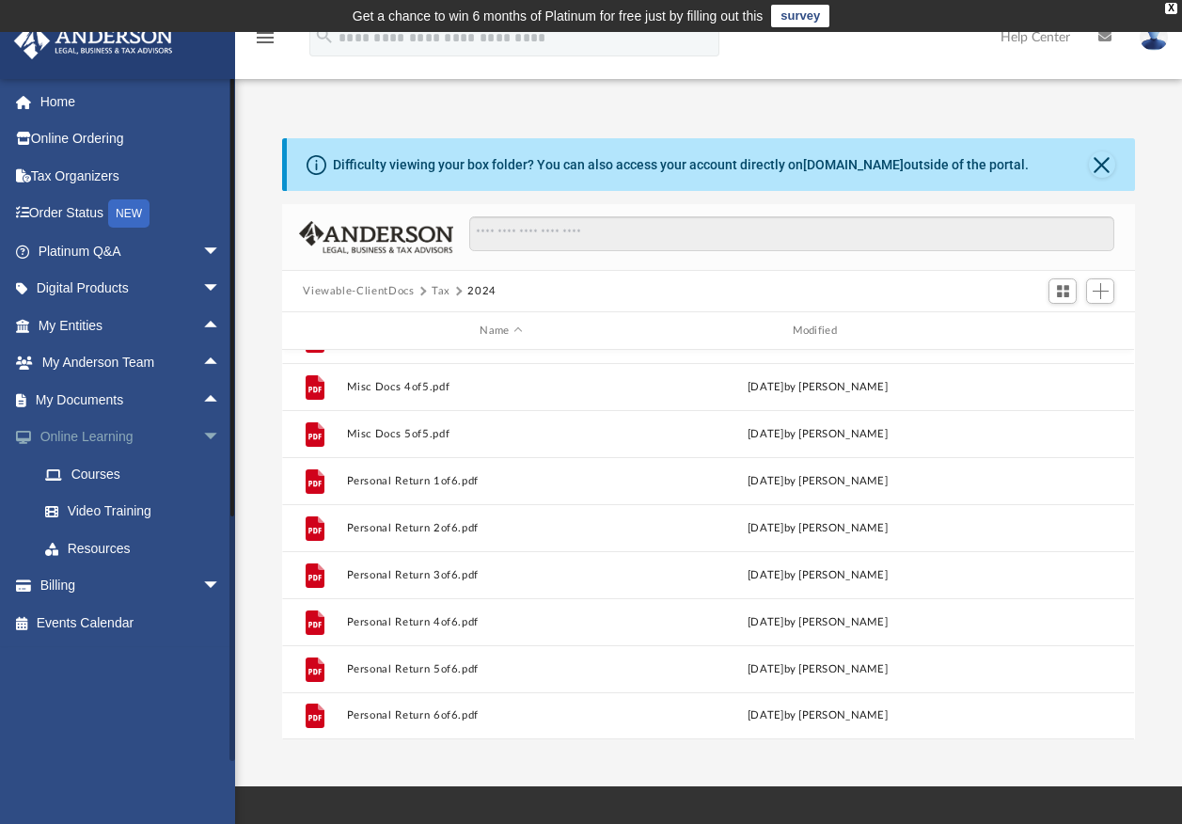
click at [206, 433] on span "arrow_drop_down" at bounding box center [221, 437] width 38 height 39
click at [202, 468] on span "arrow_drop_down" at bounding box center [221, 474] width 38 height 39
click at [202, 476] on span "arrow_drop_up" at bounding box center [221, 474] width 38 height 39
